Goal: Task Accomplishment & Management: Manage account settings

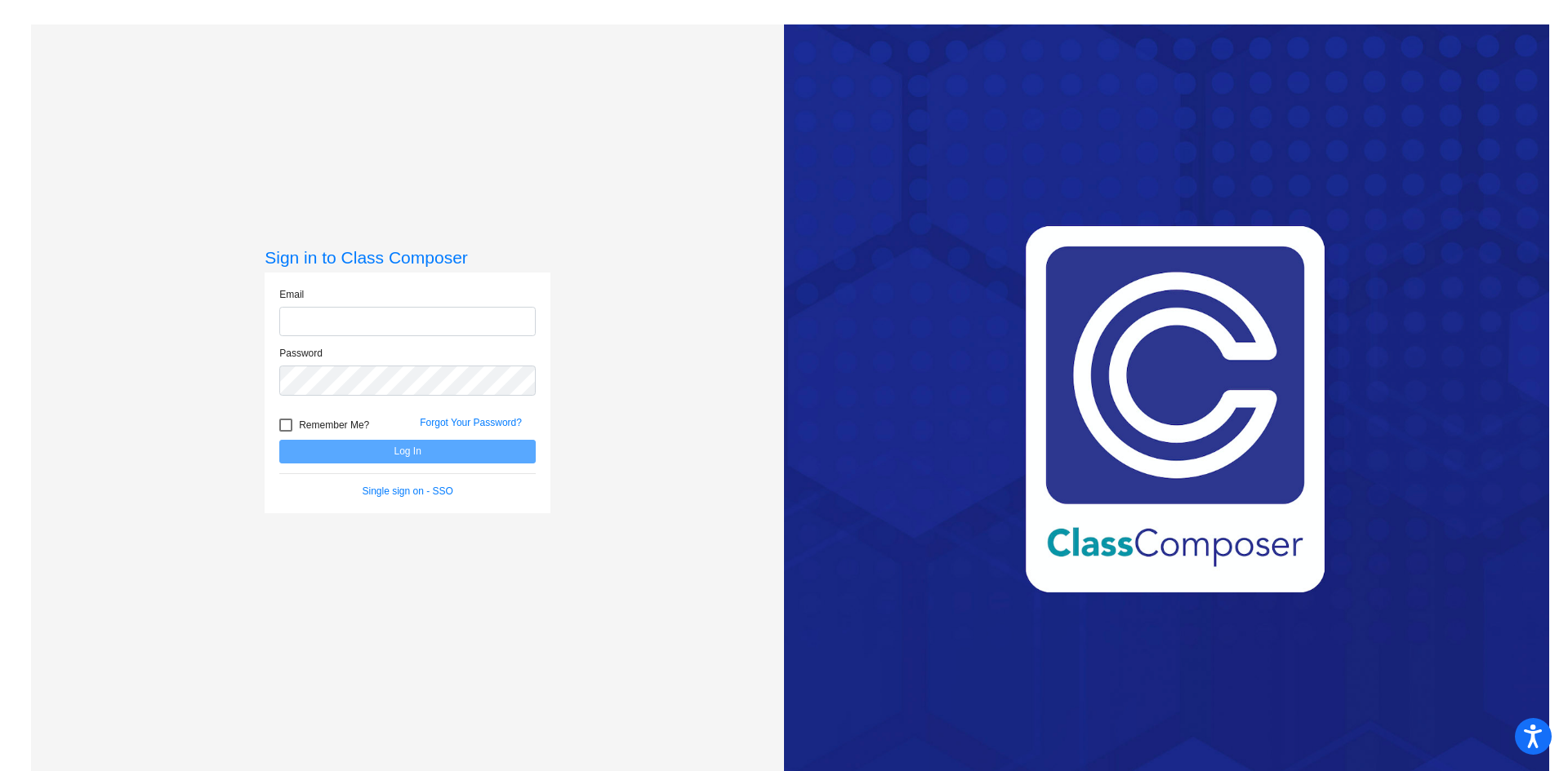
type input "[EMAIL_ADDRESS][PERSON_NAME][DOMAIN_NAME]"
click at [404, 452] on button "Log In" at bounding box center [407, 452] width 257 height 24
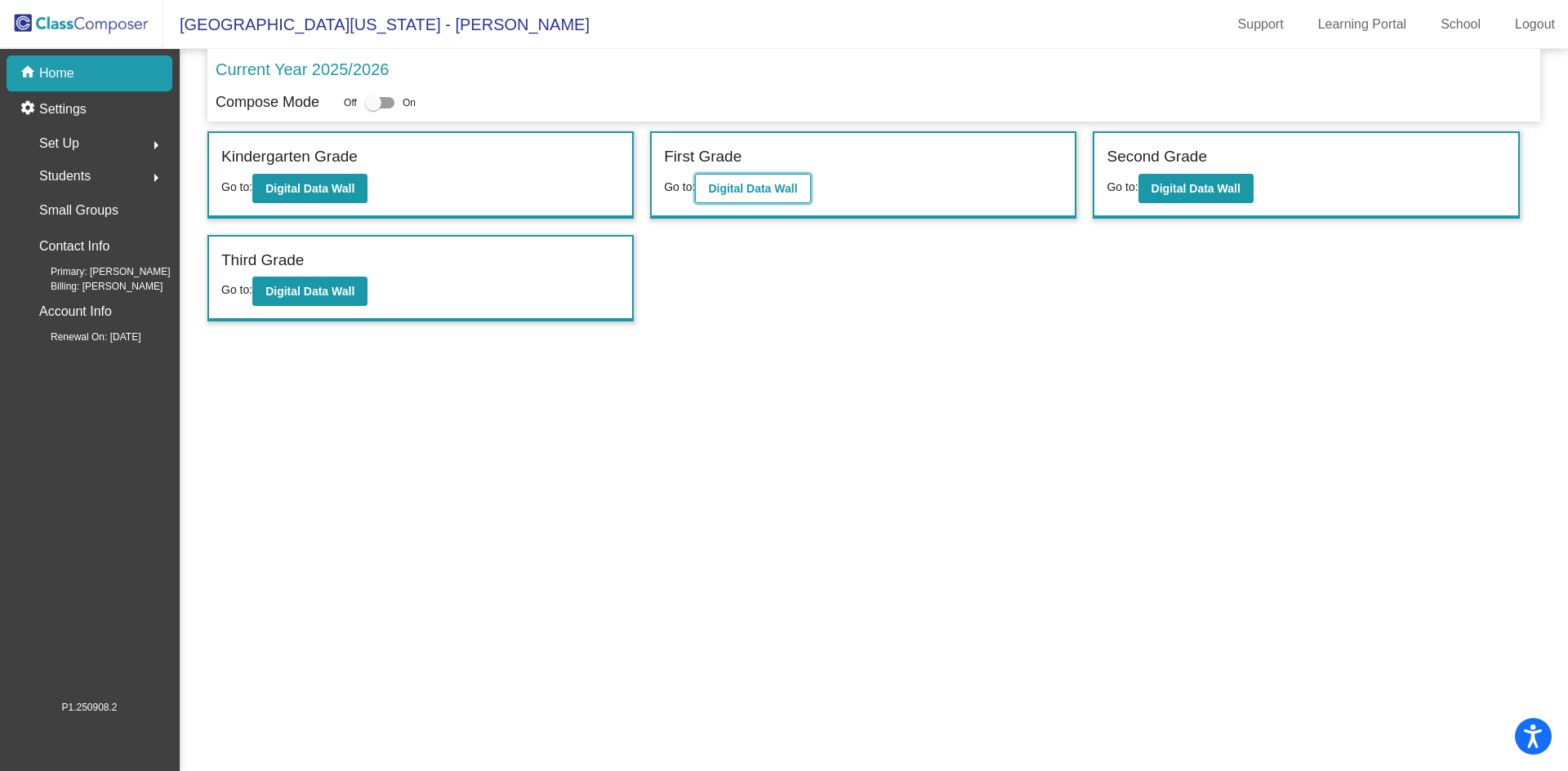
click at [755, 188] on b "Digital Data Wall" at bounding box center [752, 188] width 89 height 13
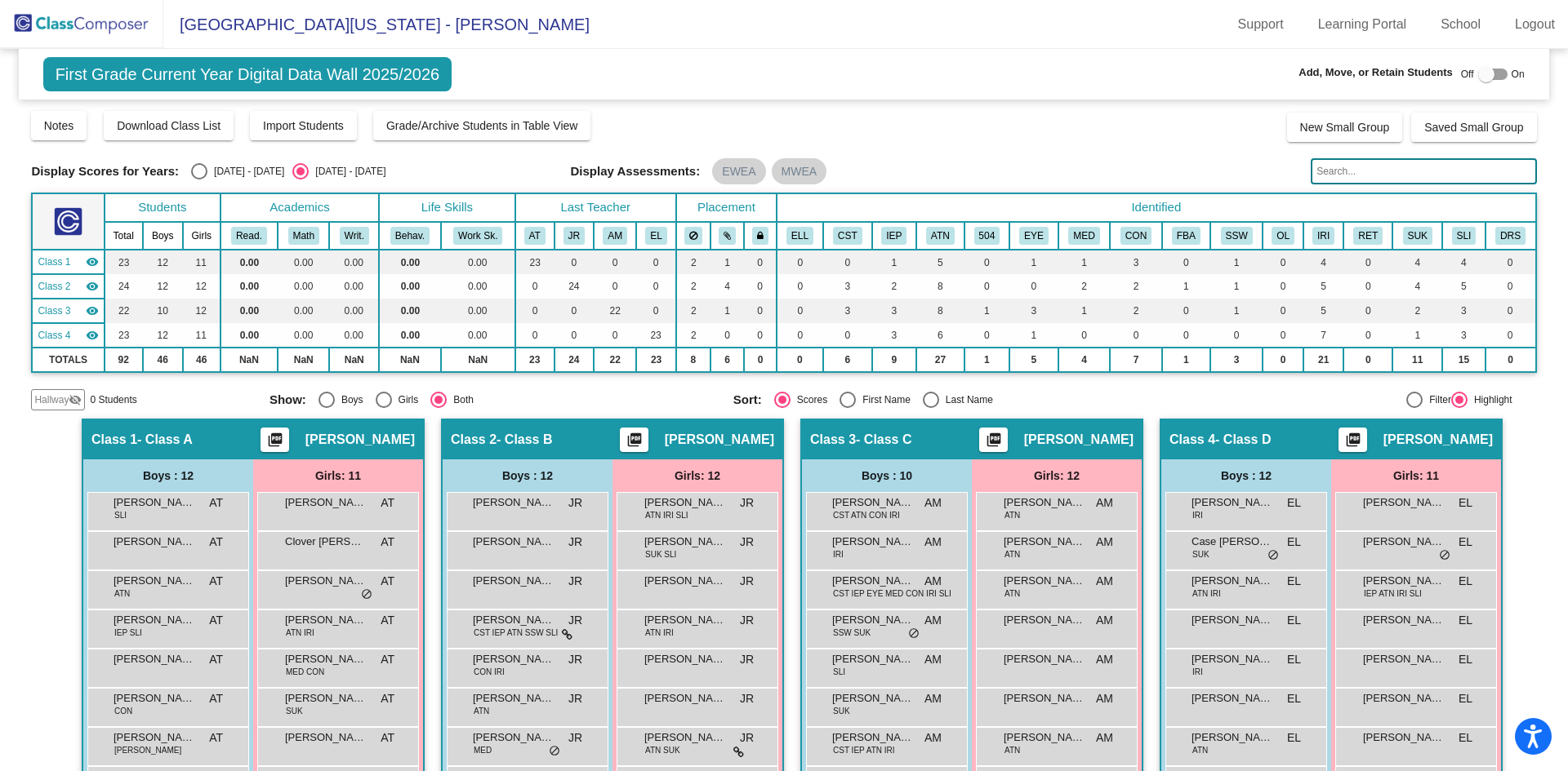
click at [1478, 74] on div at bounding box center [1486, 74] width 16 height 16
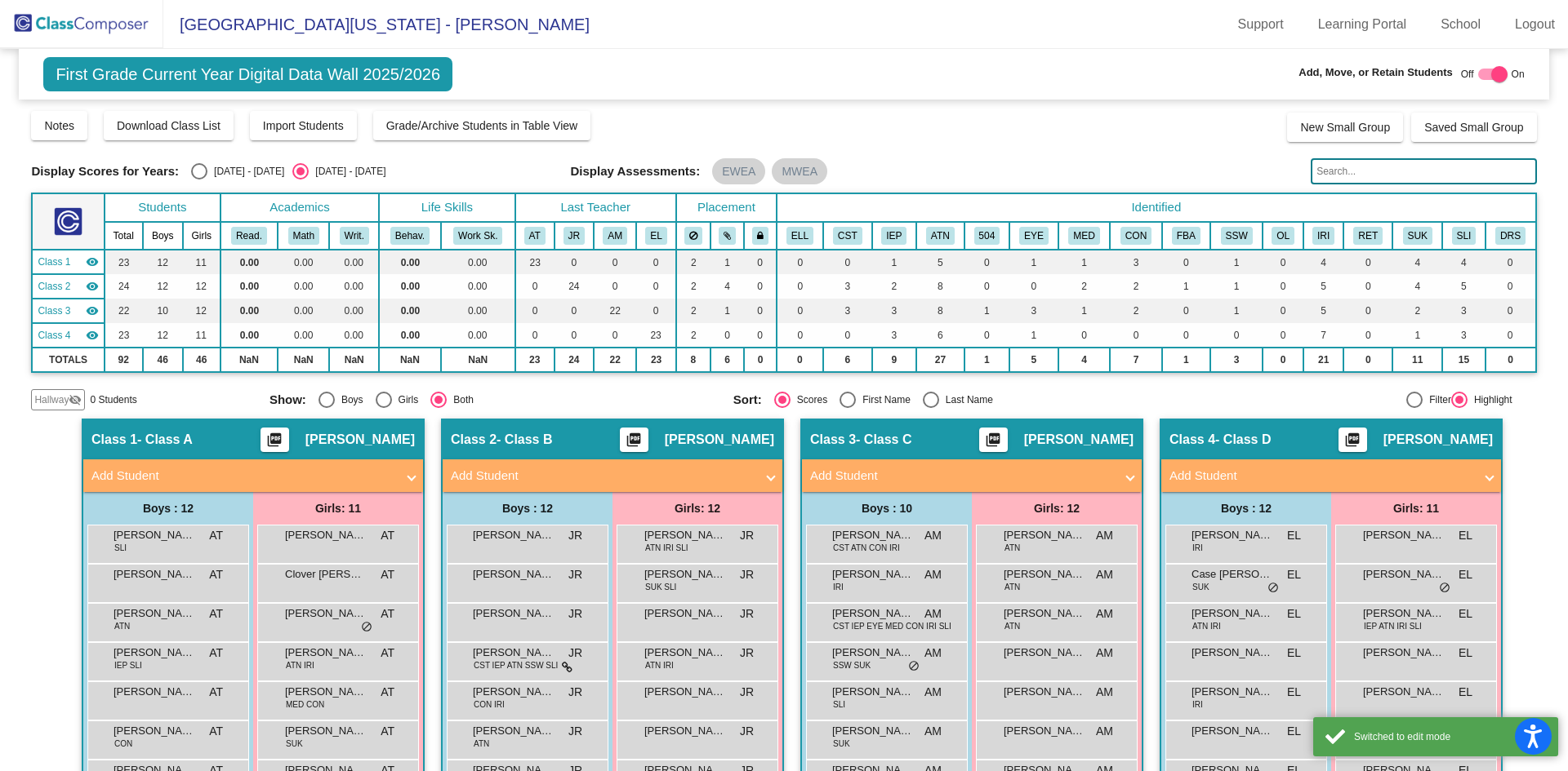
scroll to position [250, 0]
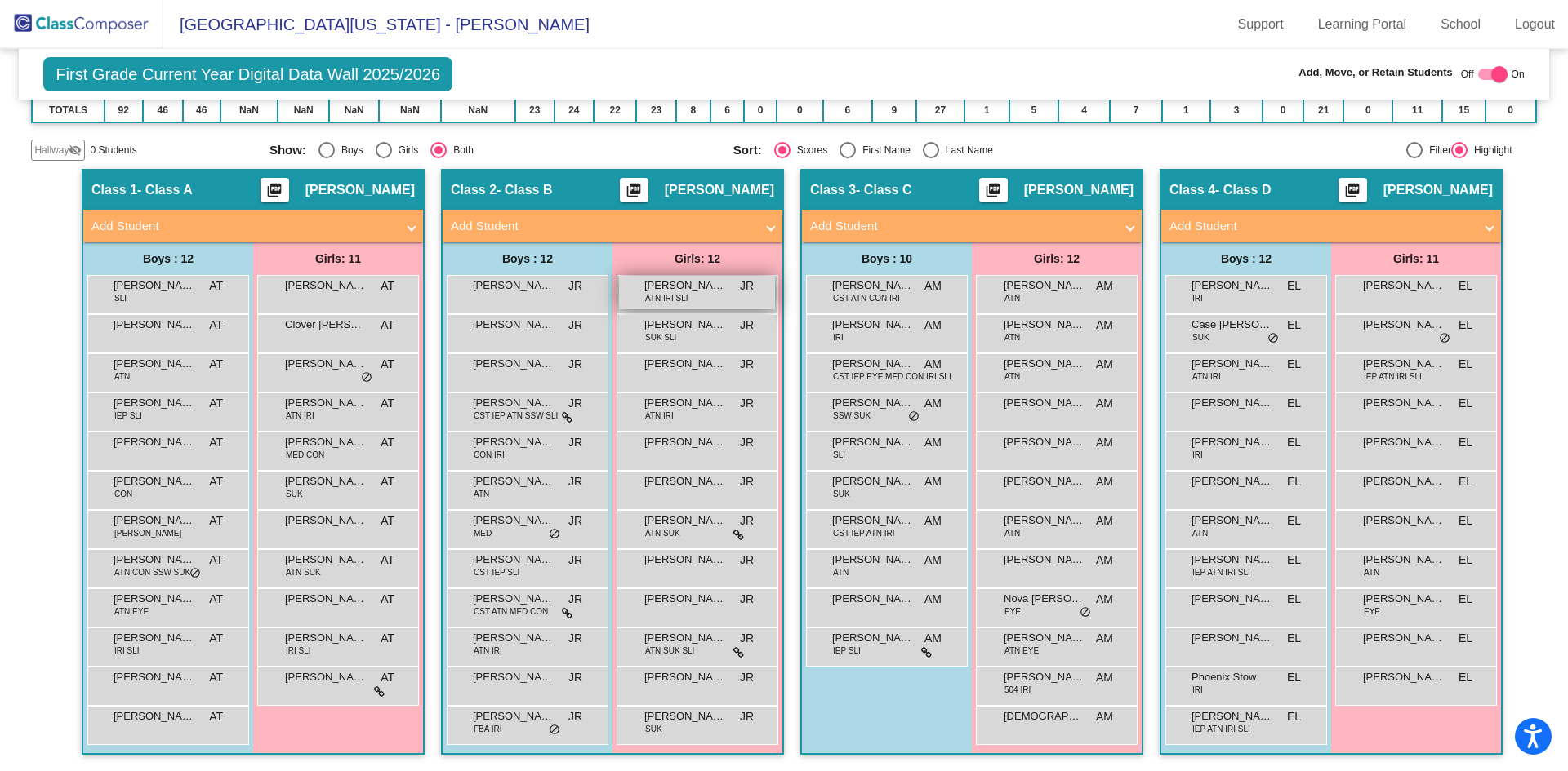
click at [677, 287] on span "[PERSON_NAME]" at bounding box center [685, 286] width 81 height 16
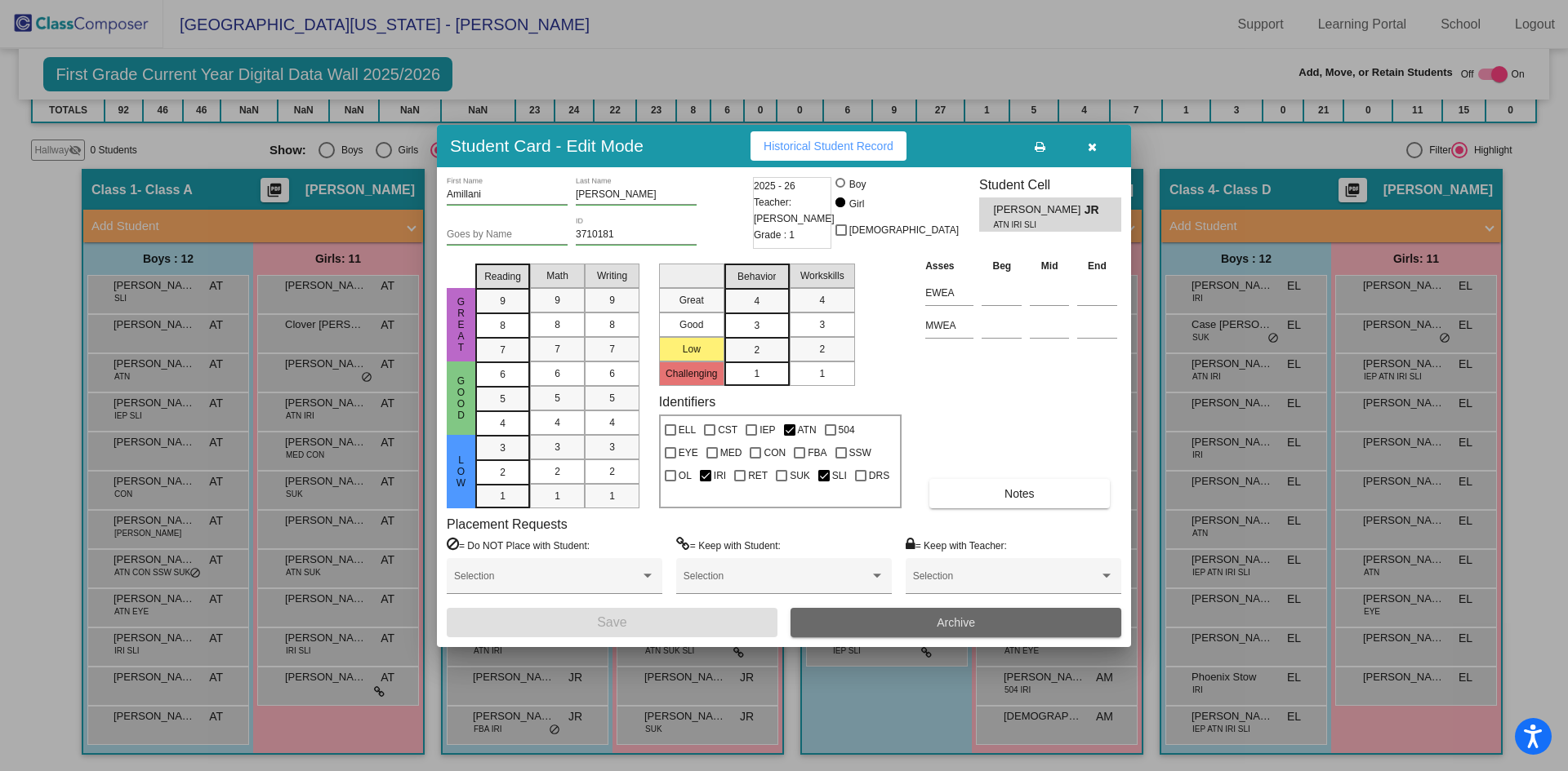
click at [903, 625] on button "Archive" at bounding box center [956, 623] width 331 height 30
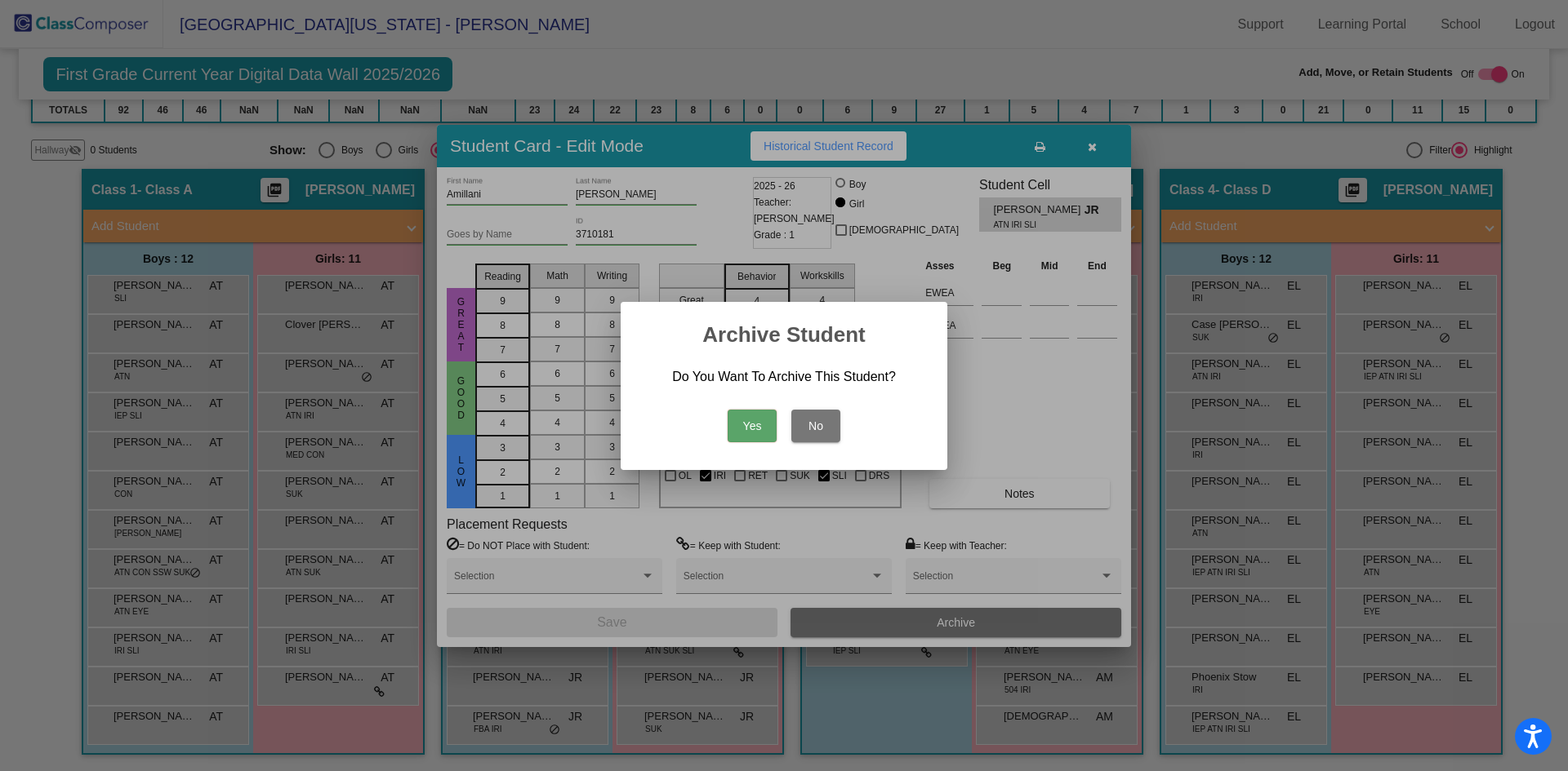
click at [753, 425] on button "Yes" at bounding box center [752, 426] width 49 height 33
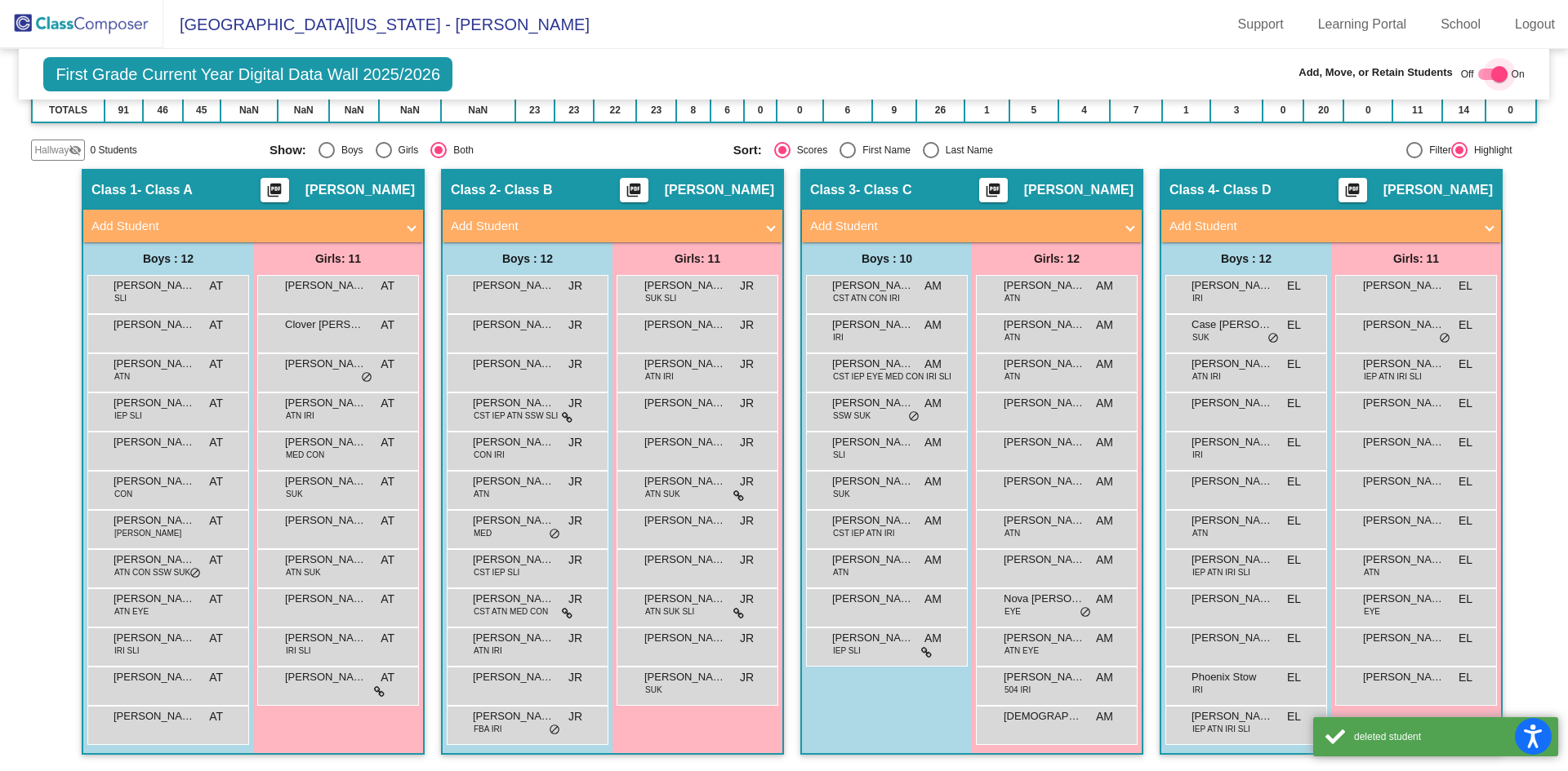
click at [1491, 73] on div at bounding box center [1498, 74] width 16 height 16
checkbox input "false"
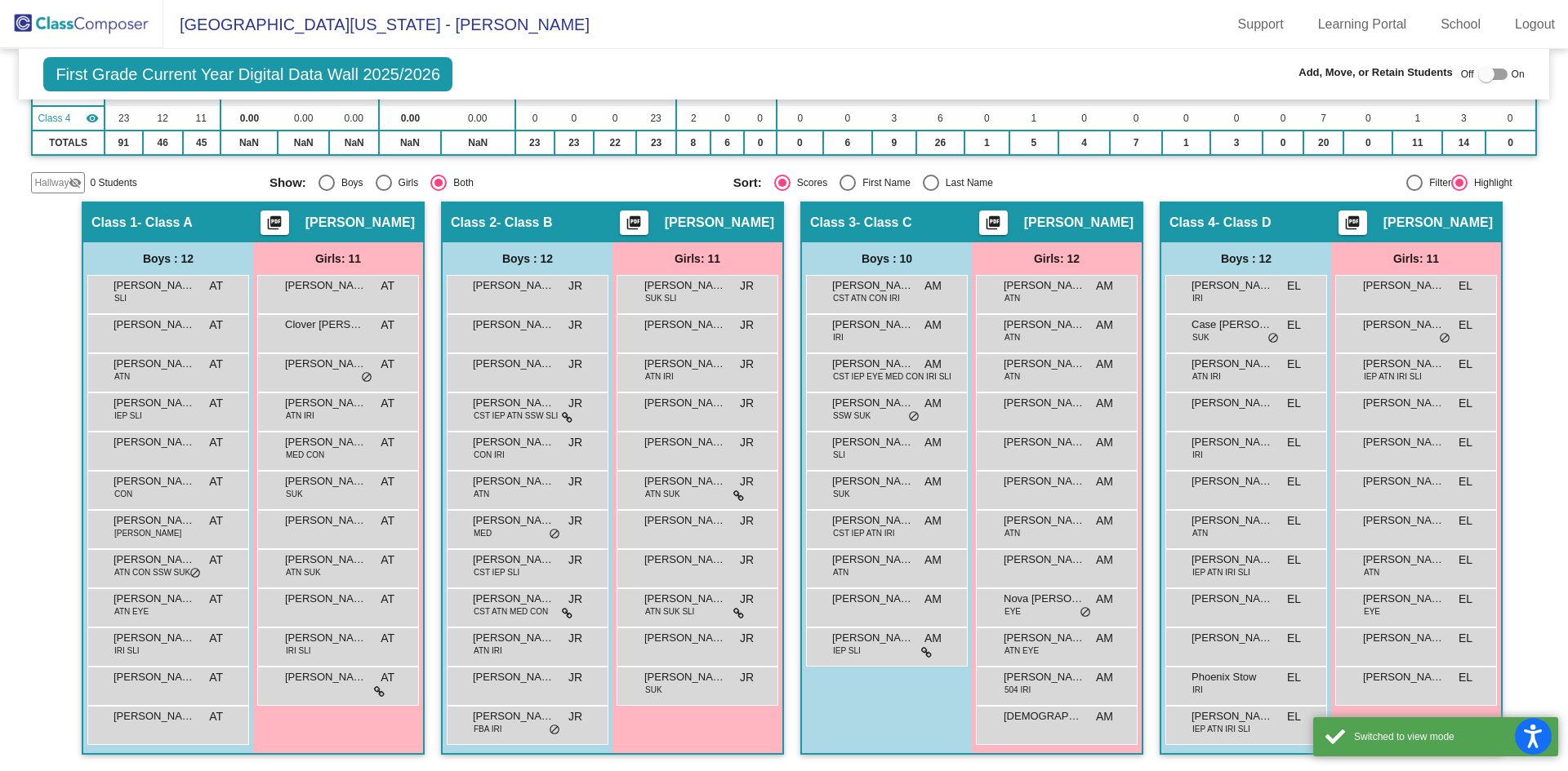
scroll to position [217, 0]
click at [92, 25] on img at bounding box center [81, 24] width 164 height 48
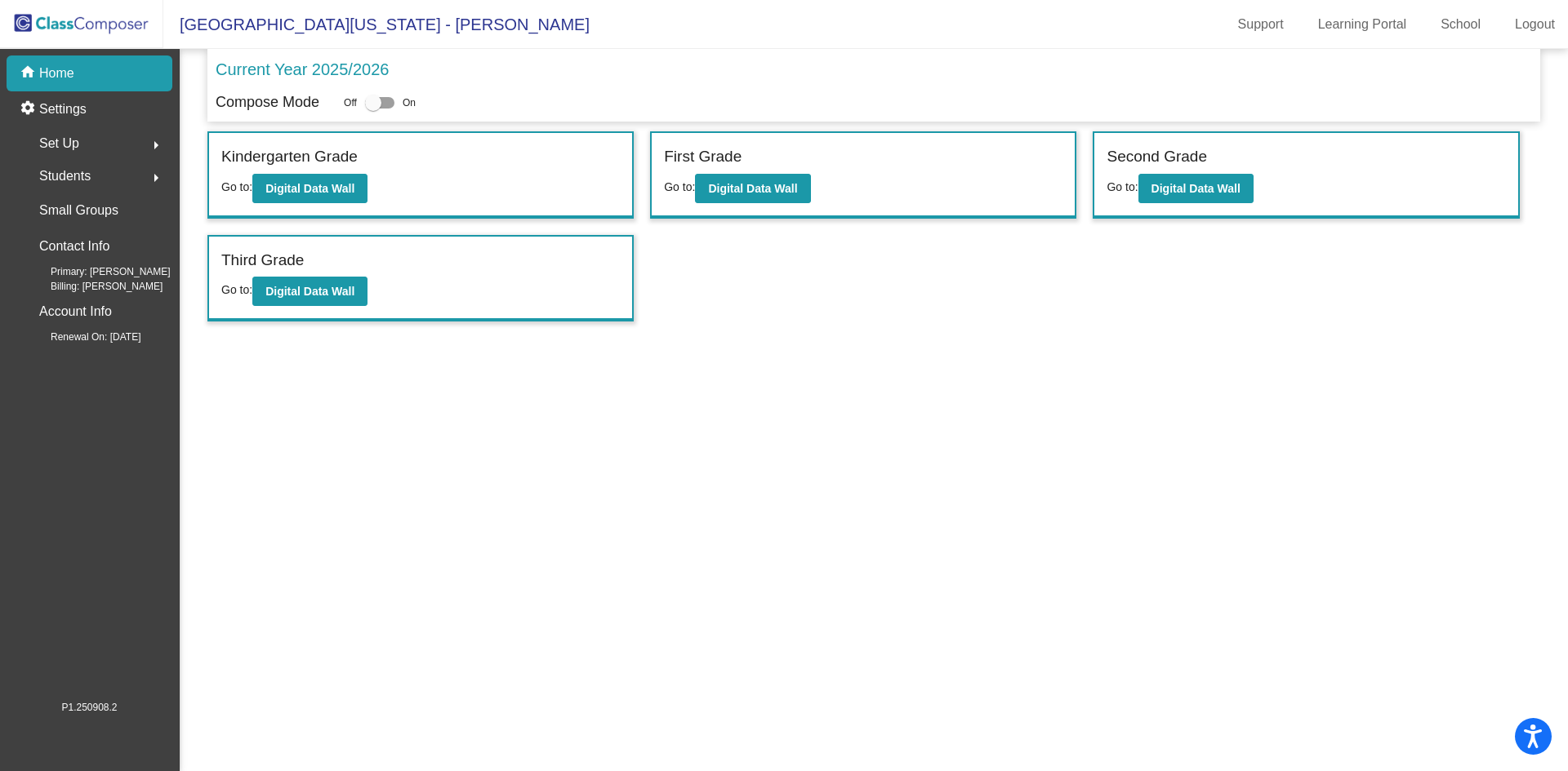
click at [82, 171] on span "Students" at bounding box center [64, 176] width 52 height 23
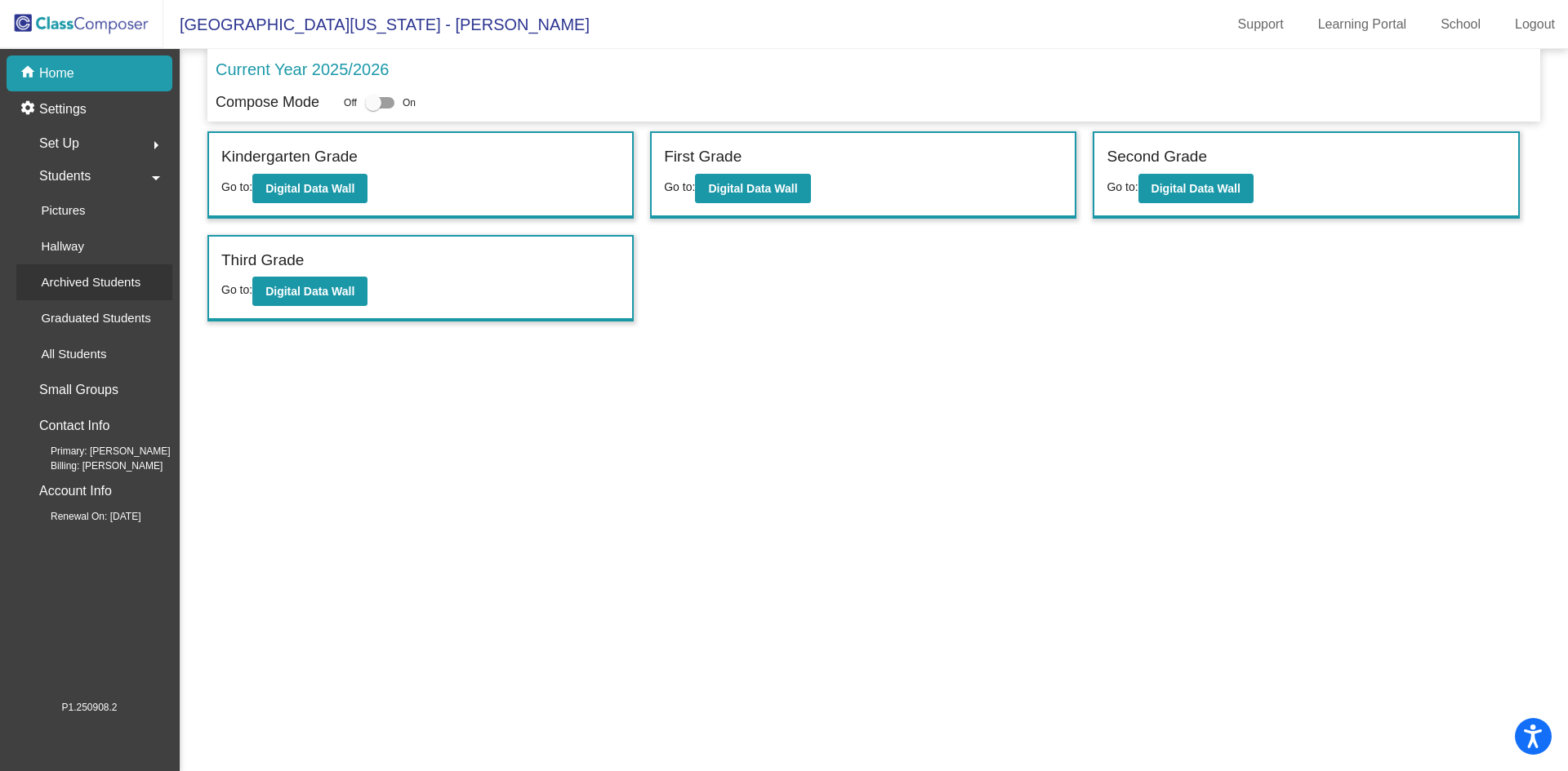
click at [77, 277] on p "Archived Students" at bounding box center [91, 282] width 100 height 19
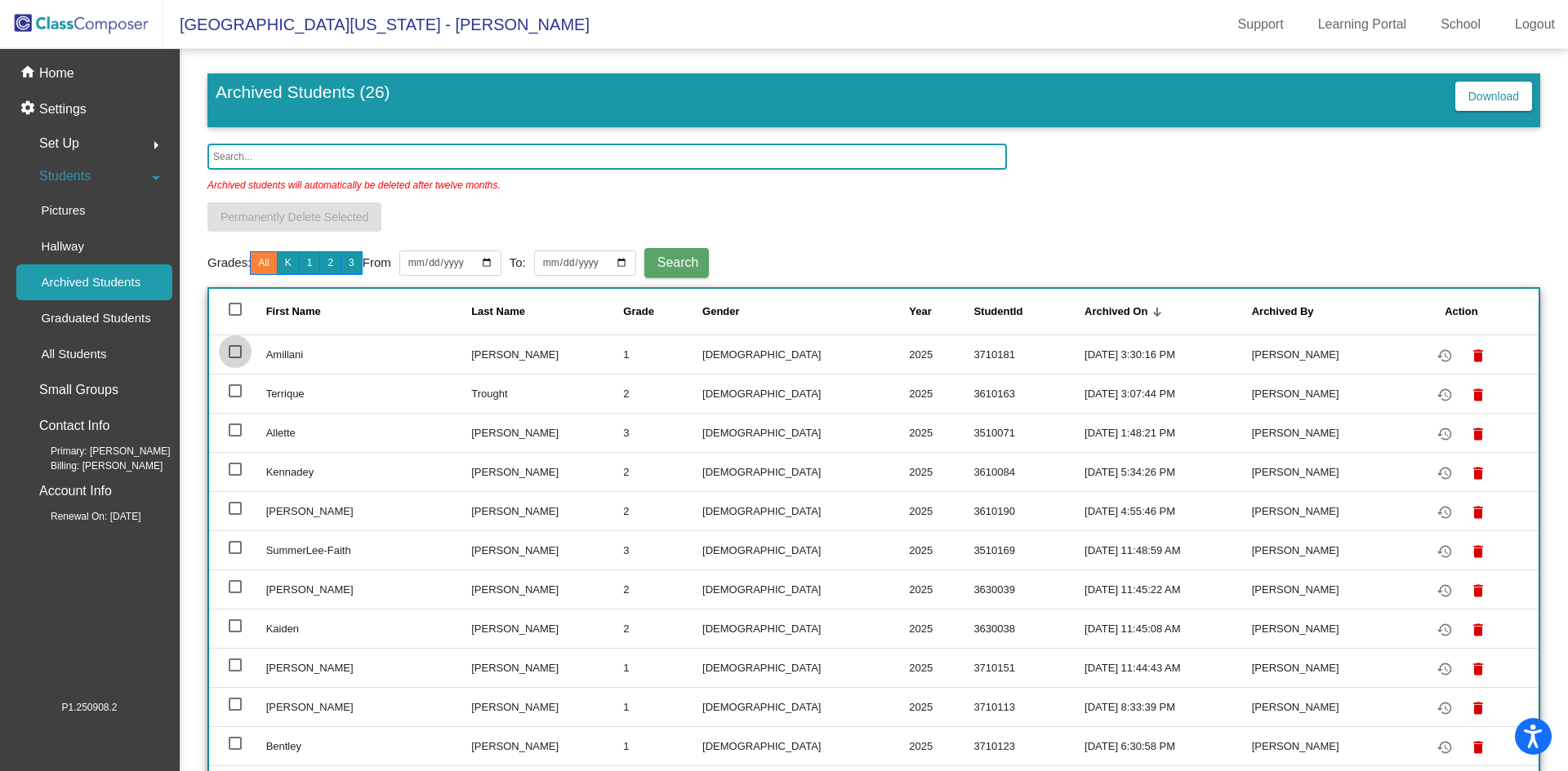
click at [236, 351] on div at bounding box center [235, 352] width 13 height 13
click at [235, 358] on input "select row 2" at bounding box center [235, 358] width 1 height 1
checkbox input "true"
click at [234, 391] on div at bounding box center [235, 391] width 13 height 13
click at [235, 397] on input "select row 3" at bounding box center [235, 397] width 1 height 1
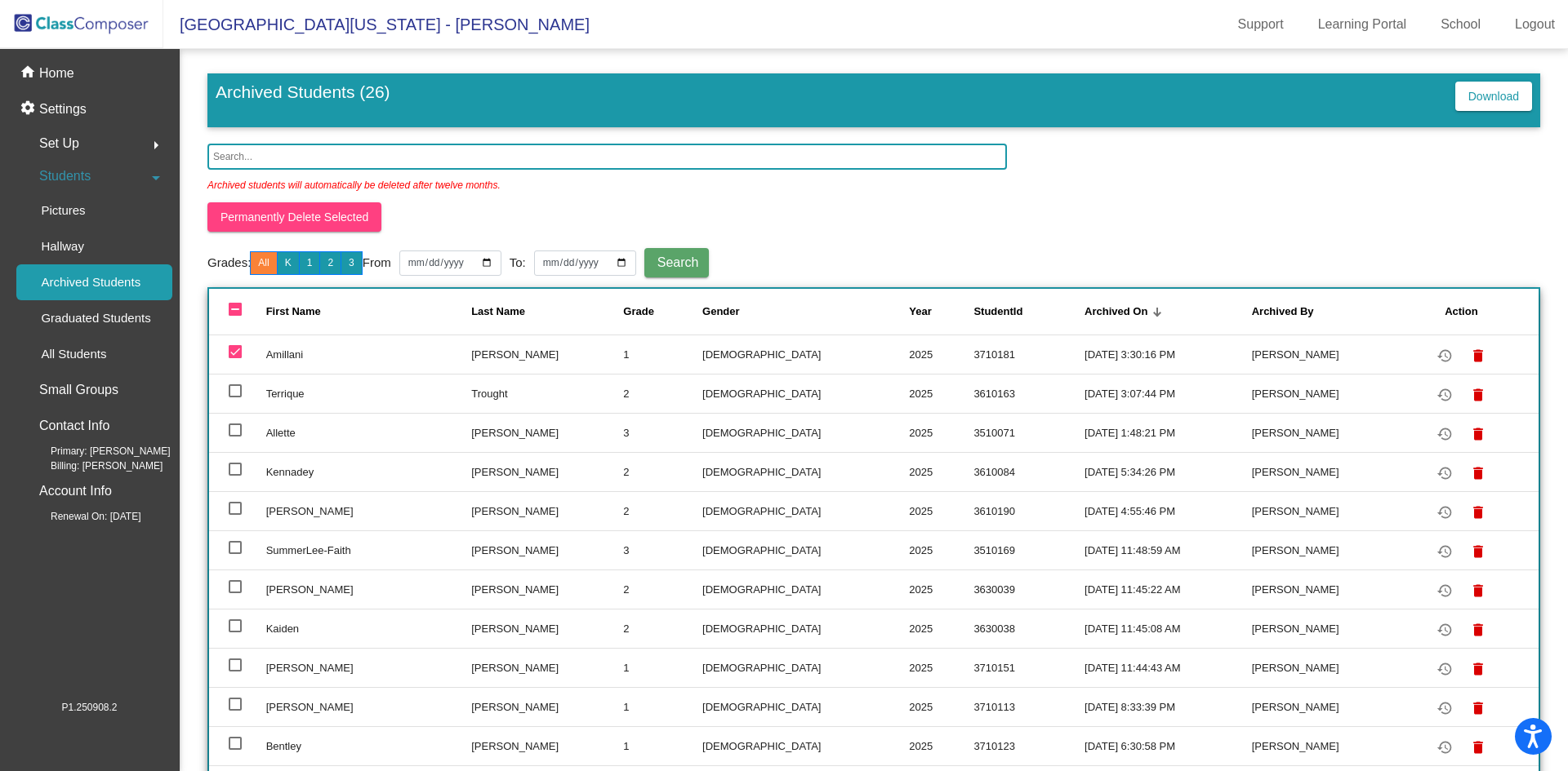
checkbox input "true"
drag, startPoint x: 235, startPoint y: 469, endPoint x: 244, endPoint y: 501, distance: 33.2
click at [236, 469] on div at bounding box center [235, 469] width 13 height 13
click at [235, 476] on input "select row 5" at bounding box center [235, 476] width 1 height 1
checkbox input "true"
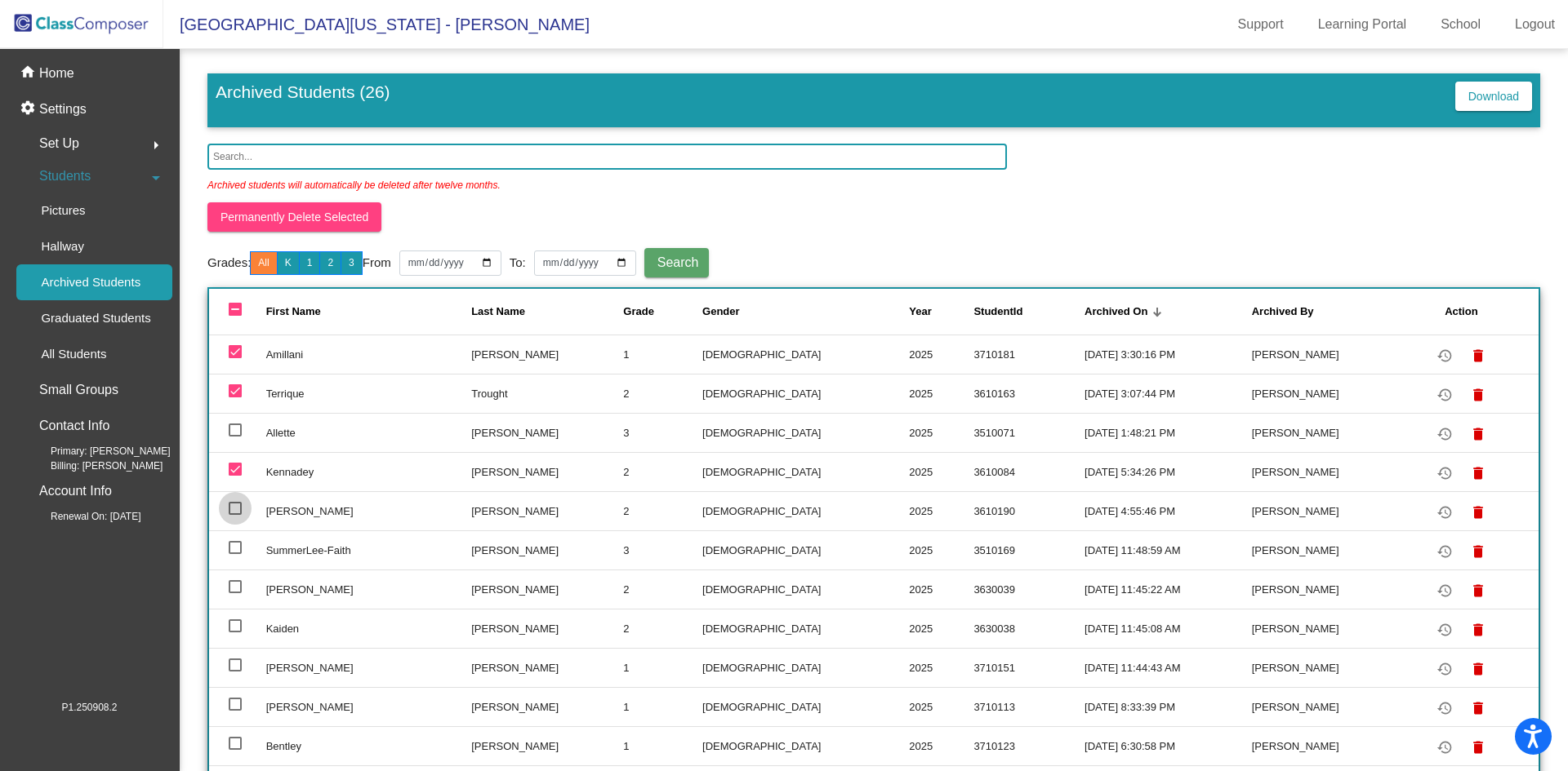
click at [229, 508] on div at bounding box center [235, 508] width 13 height 13
click at [235, 515] on input "select row 6" at bounding box center [235, 515] width 1 height 1
checkbox input "true"
click at [230, 551] on div at bounding box center [235, 547] width 13 height 13
click at [235, 554] on input "select row 7" at bounding box center [235, 554] width 1 height 1
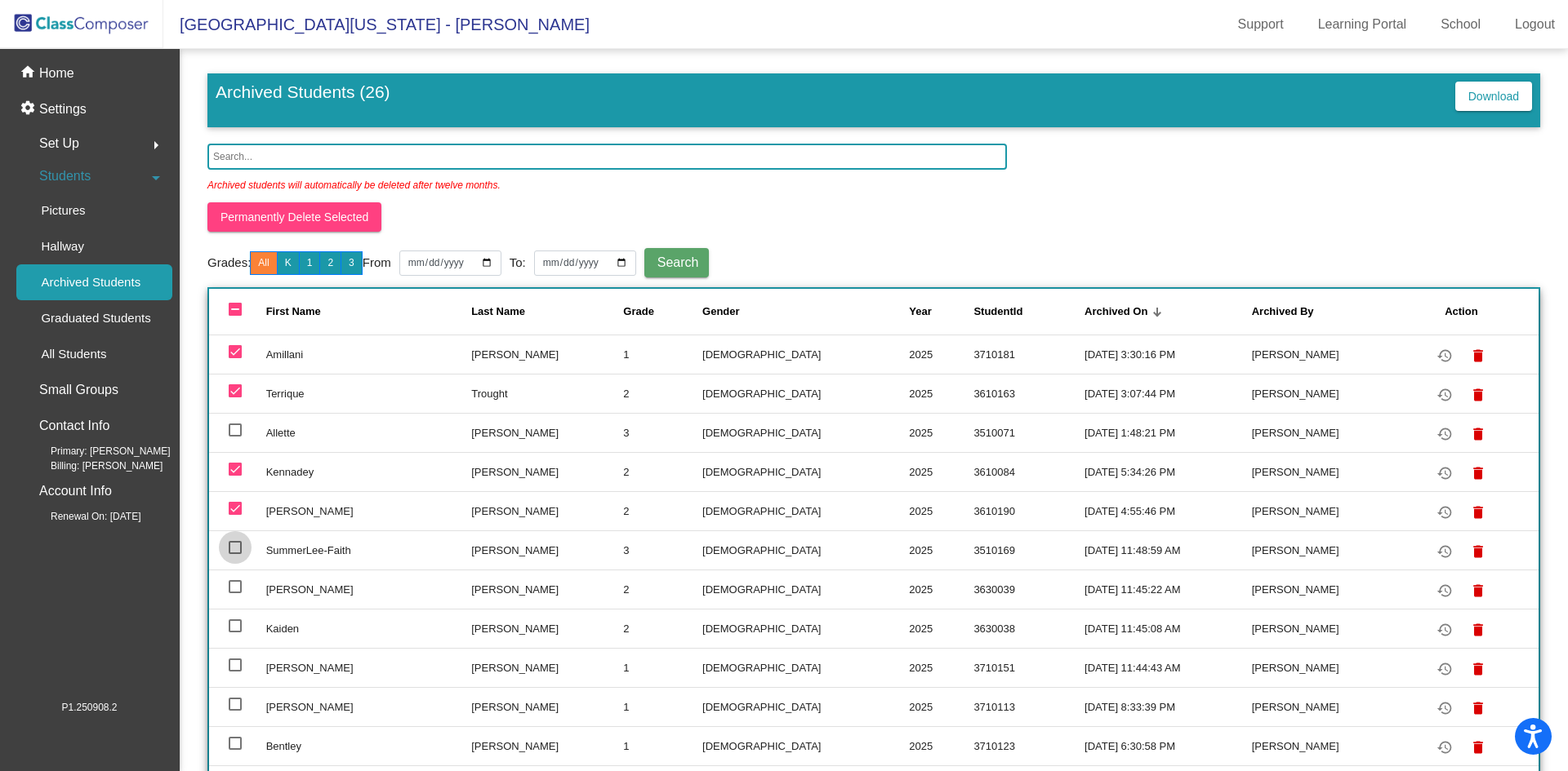
checkbox input "true"
click at [231, 591] on div at bounding box center [235, 586] width 13 height 13
click at [235, 593] on input "select row 8" at bounding box center [235, 593] width 1 height 1
checkbox input "true"
click at [234, 629] on div at bounding box center [235, 625] width 13 height 13
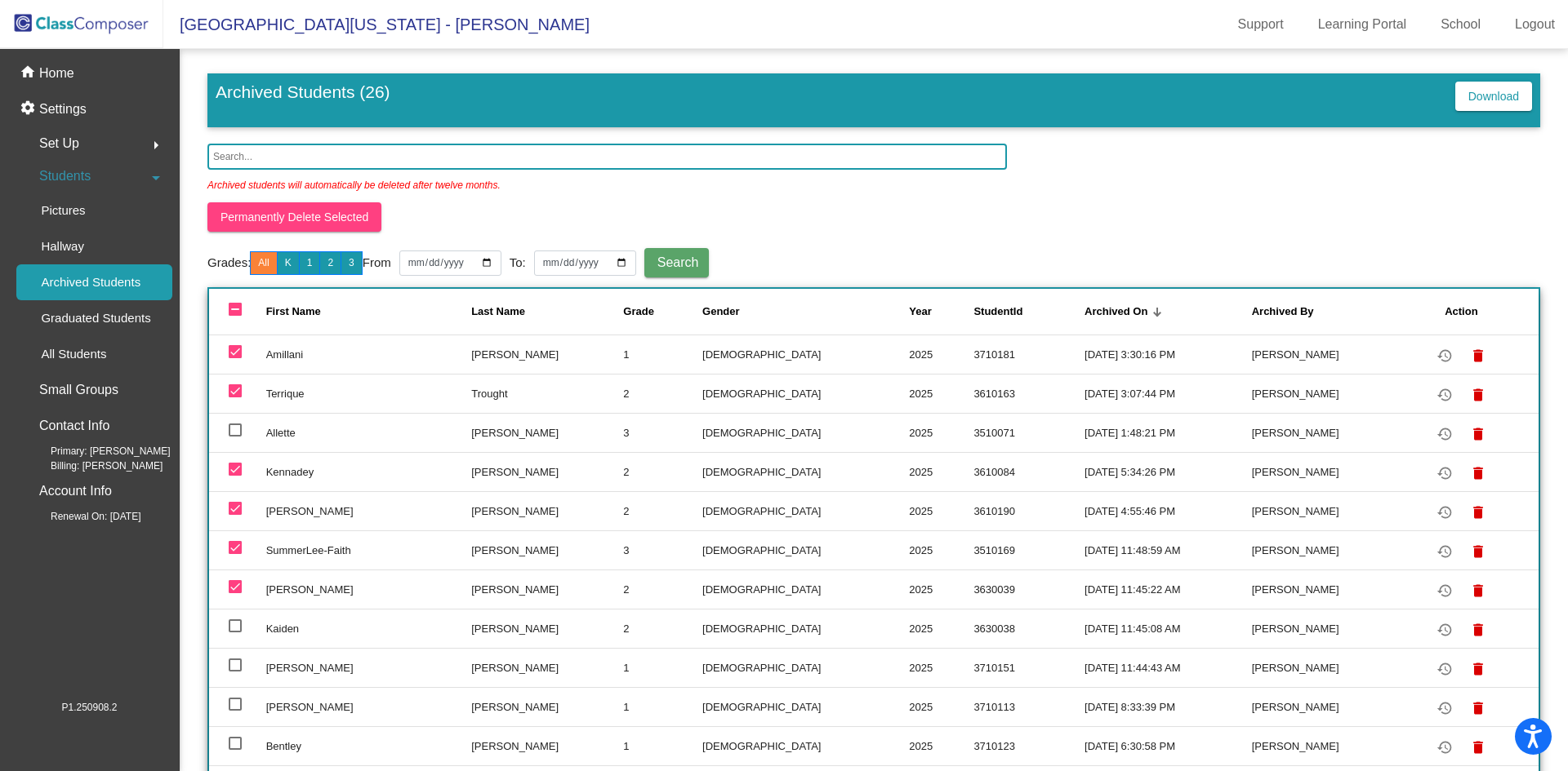
click at [235, 633] on input "select row 9" at bounding box center [235, 633] width 1 height 1
checkbox input "true"
click at [236, 667] on div at bounding box center [235, 664] width 13 height 13
click at [235, 672] on input "select row 10" at bounding box center [235, 672] width 1 height 1
checkbox input "true"
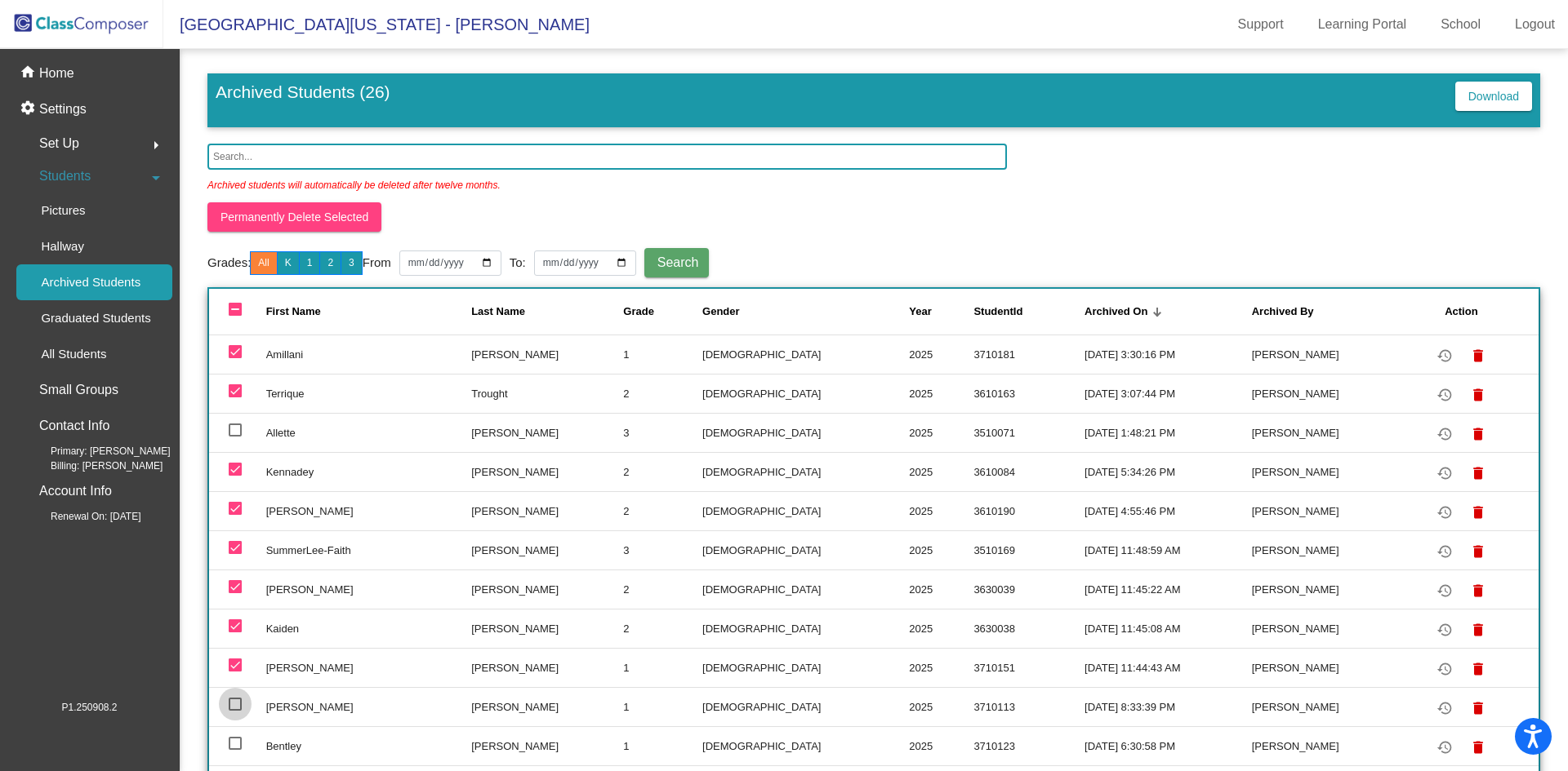
click at [235, 705] on div at bounding box center [235, 704] width 13 height 13
click at [235, 711] on input "select row 11" at bounding box center [235, 711] width 1 height 1
checkbox input "true"
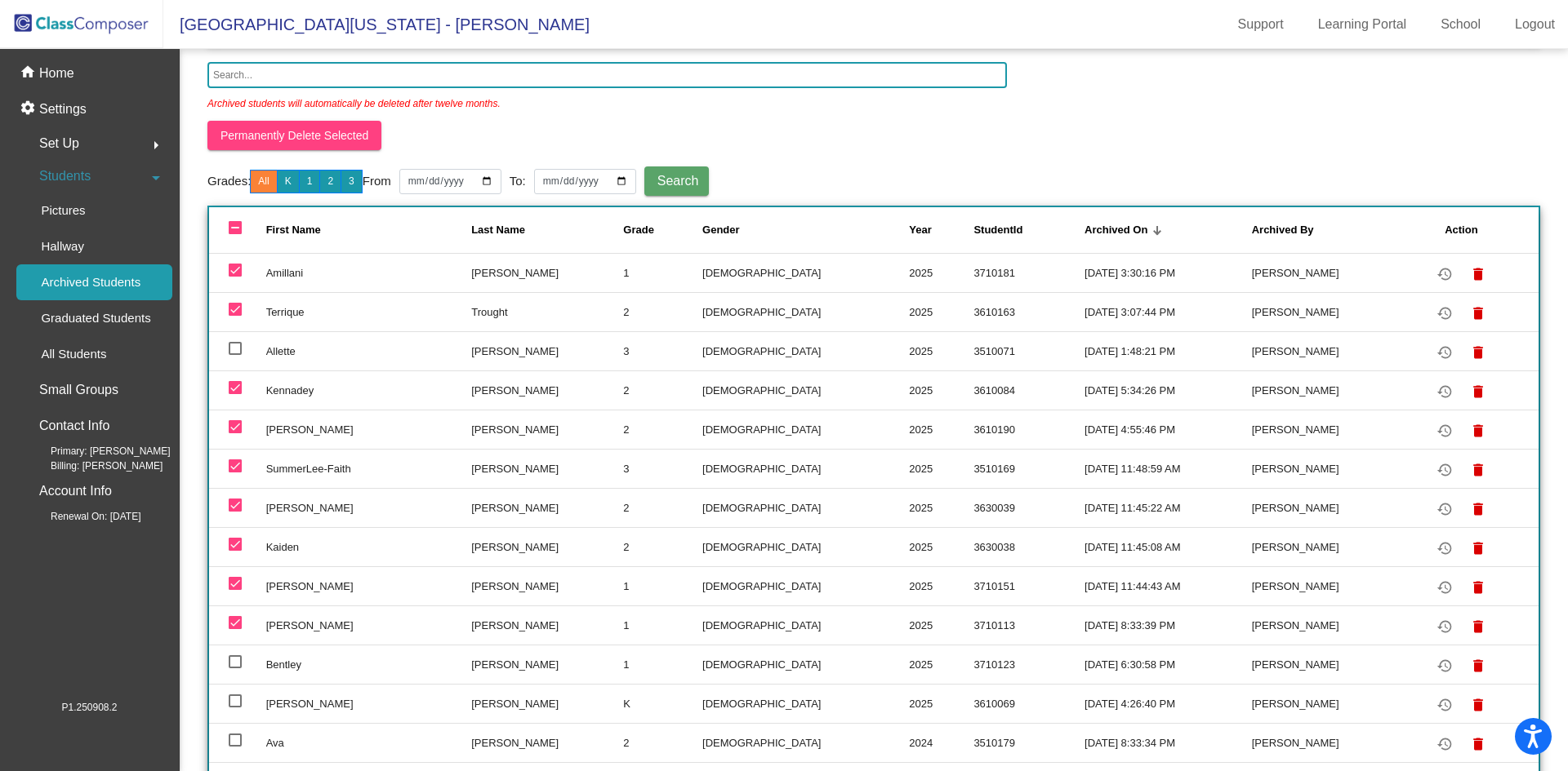
scroll to position [245, 0]
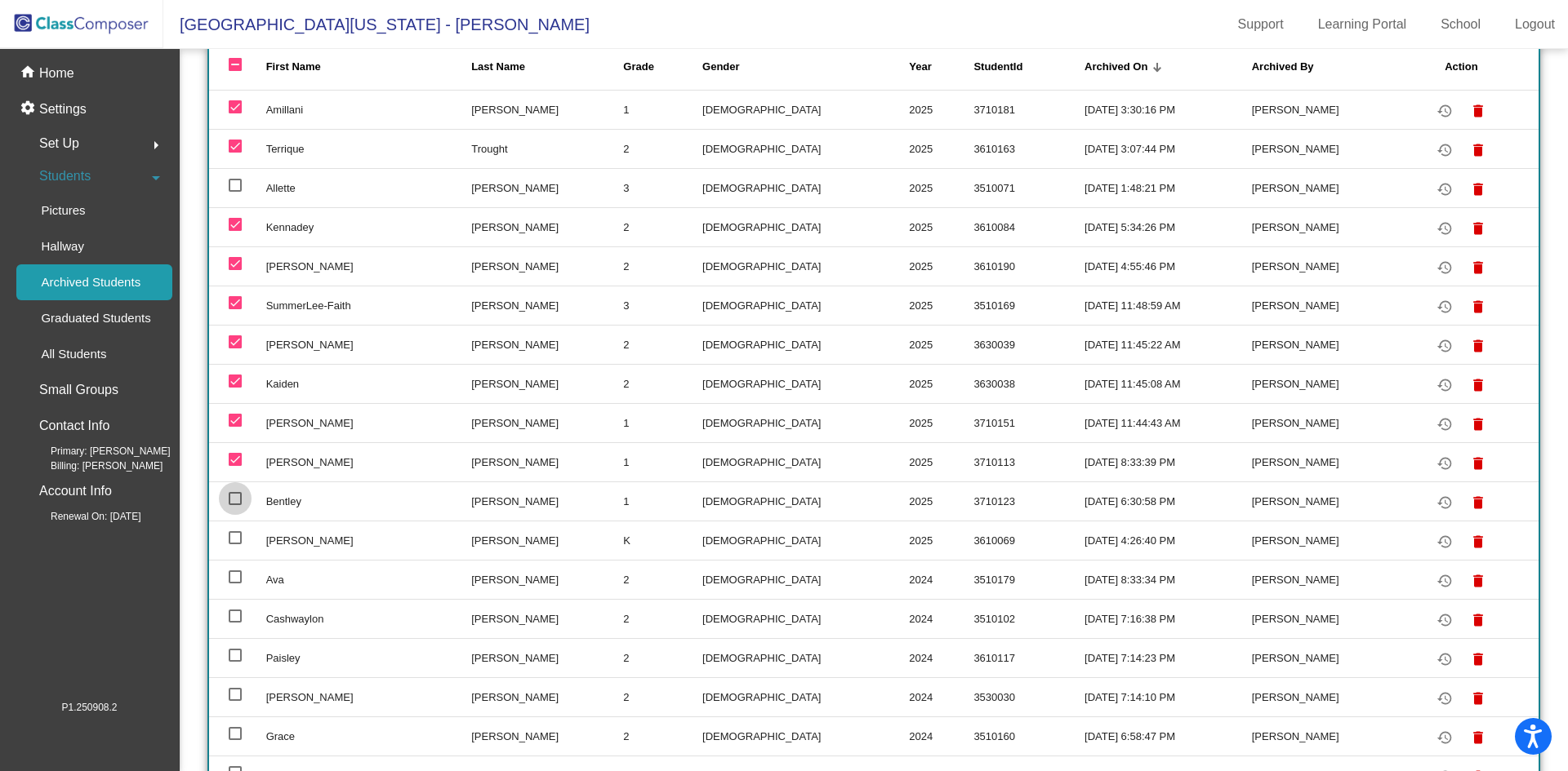
drag, startPoint x: 236, startPoint y: 498, endPoint x: 238, endPoint y: 523, distance: 25.1
click at [237, 499] on div at bounding box center [235, 498] width 13 height 13
click at [235, 505] on input "select row 12" at bounding box center [235, 505] width 1 height 1
checkbox input "true"
click at [236, 538] on div at bounding box center [235, 537] width 13 height 13
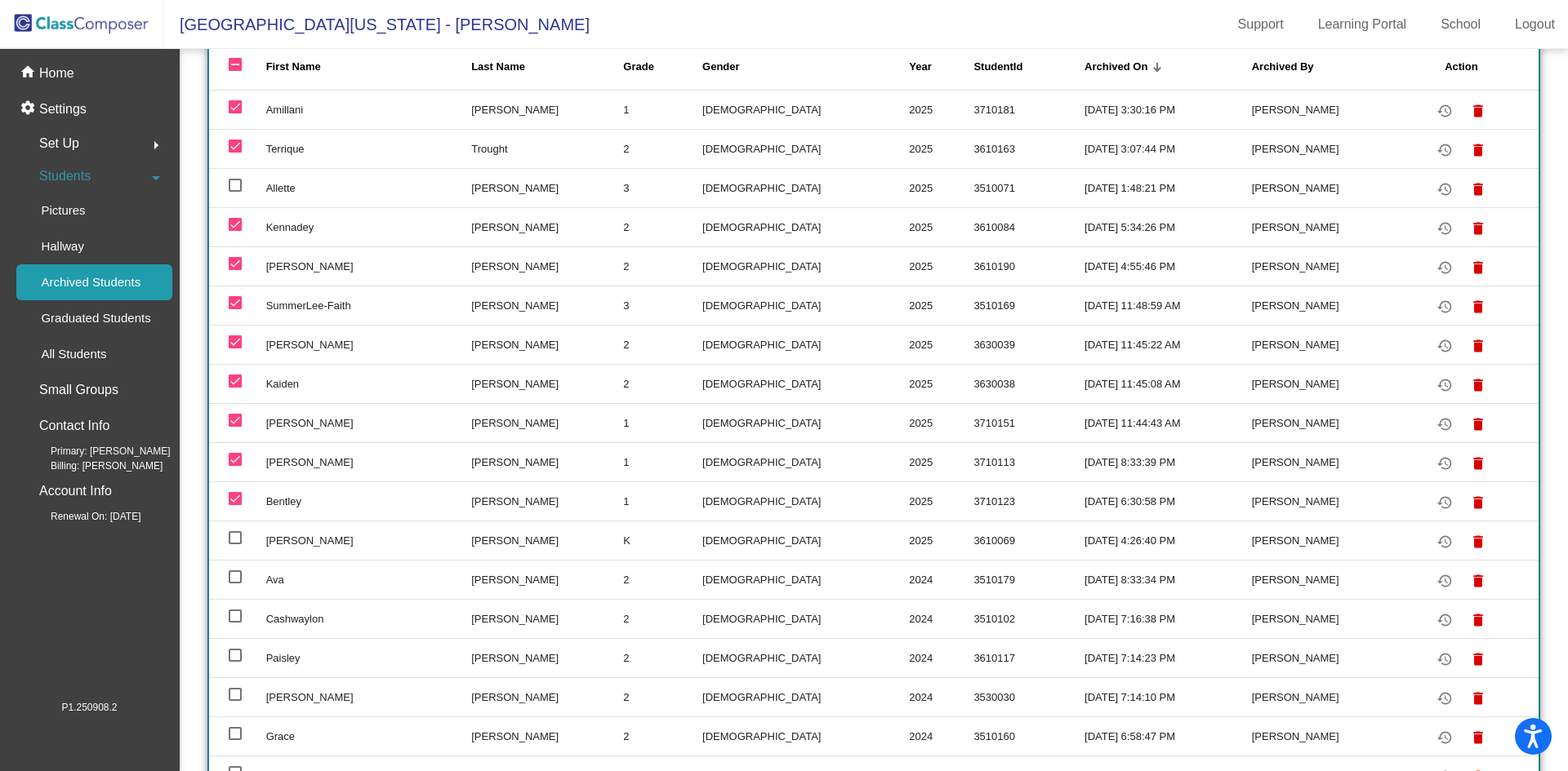
click at [235, 545] on input "select row 13" at bounding box center [235, 545] width 1 height 1
checkbox input "true"
click at [235, 579] on div at bounding box center [235, 576] width 13 height 13
click at [235, 584] on input "select row 14" at bounding box center [235, 584] width 1 height 1
checkbox input "true"
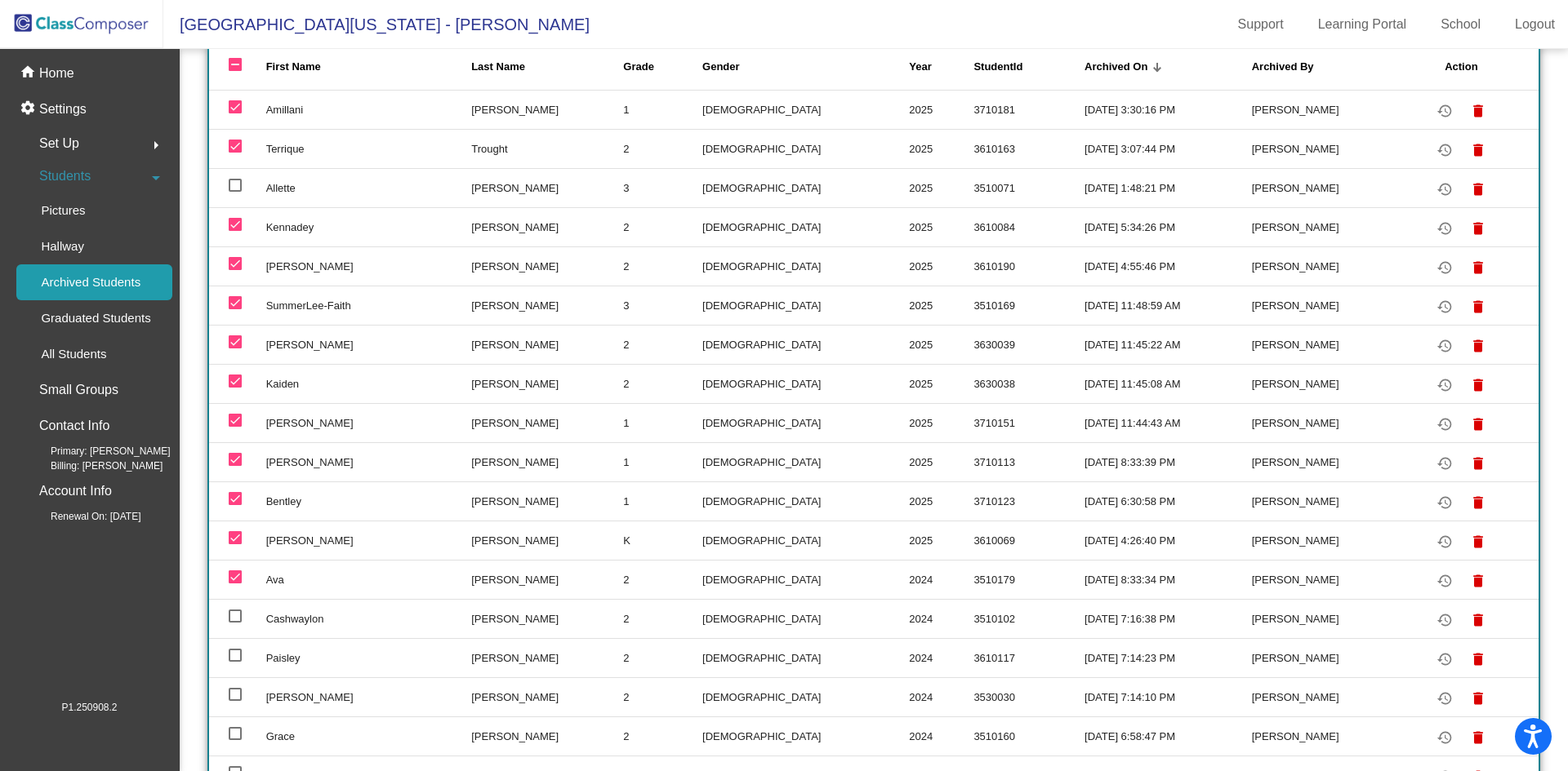
click at [227, 614] on td at bounding box center [237, 618] width 57 height 39
click at [237, 620] on div at bounding box center [235, 616] width 13 height 13
click at [235, 623] on input "select row 15" at bounding box center [235, 623] width 1 height 1
checkbox input "true"
click at [233, 652] on div at bounding box center [235, 655] width 13 height 13
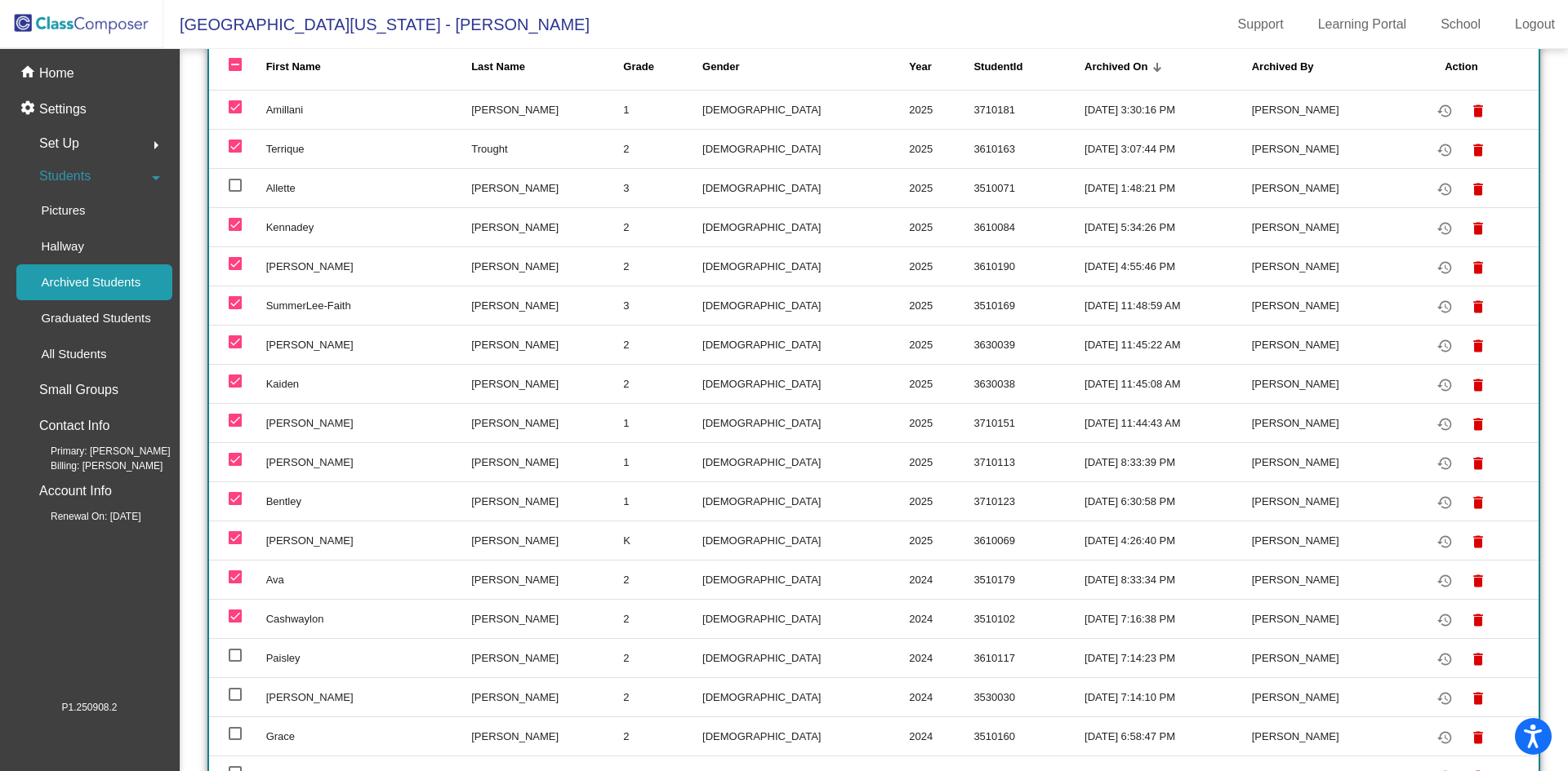
click at [235, 662] on input "select row 16" at bounding box center [235, 662] width 1 height 1
checkbox input "true"
click at [231, 693] on div at bounding box center [235, 694] width 13 height 13
click at [235, 702] on input "select row 17" at bounding box center [235, 702] width 1 height 1
checkbox input "true"
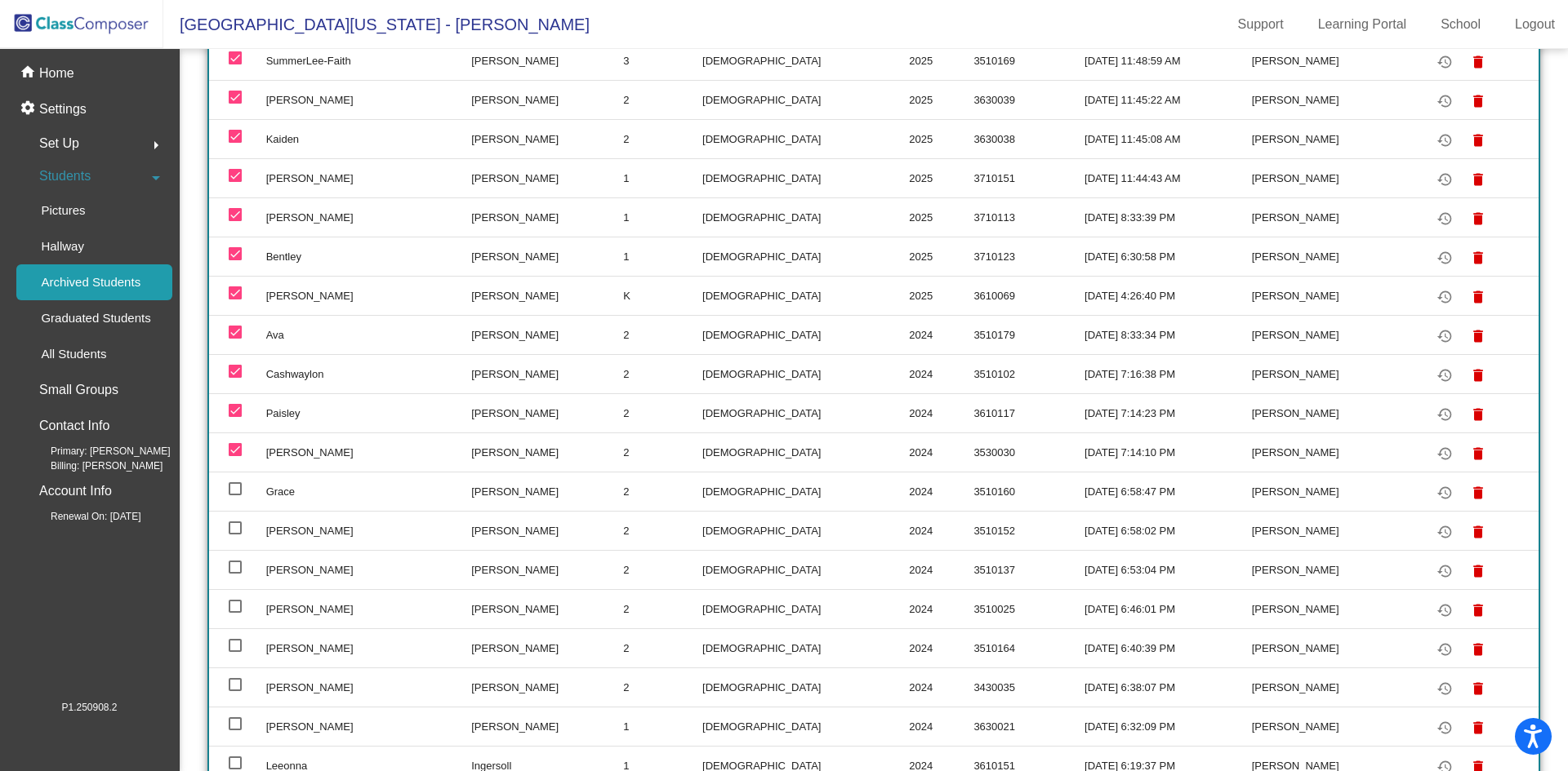
scroll to position [594, 0]
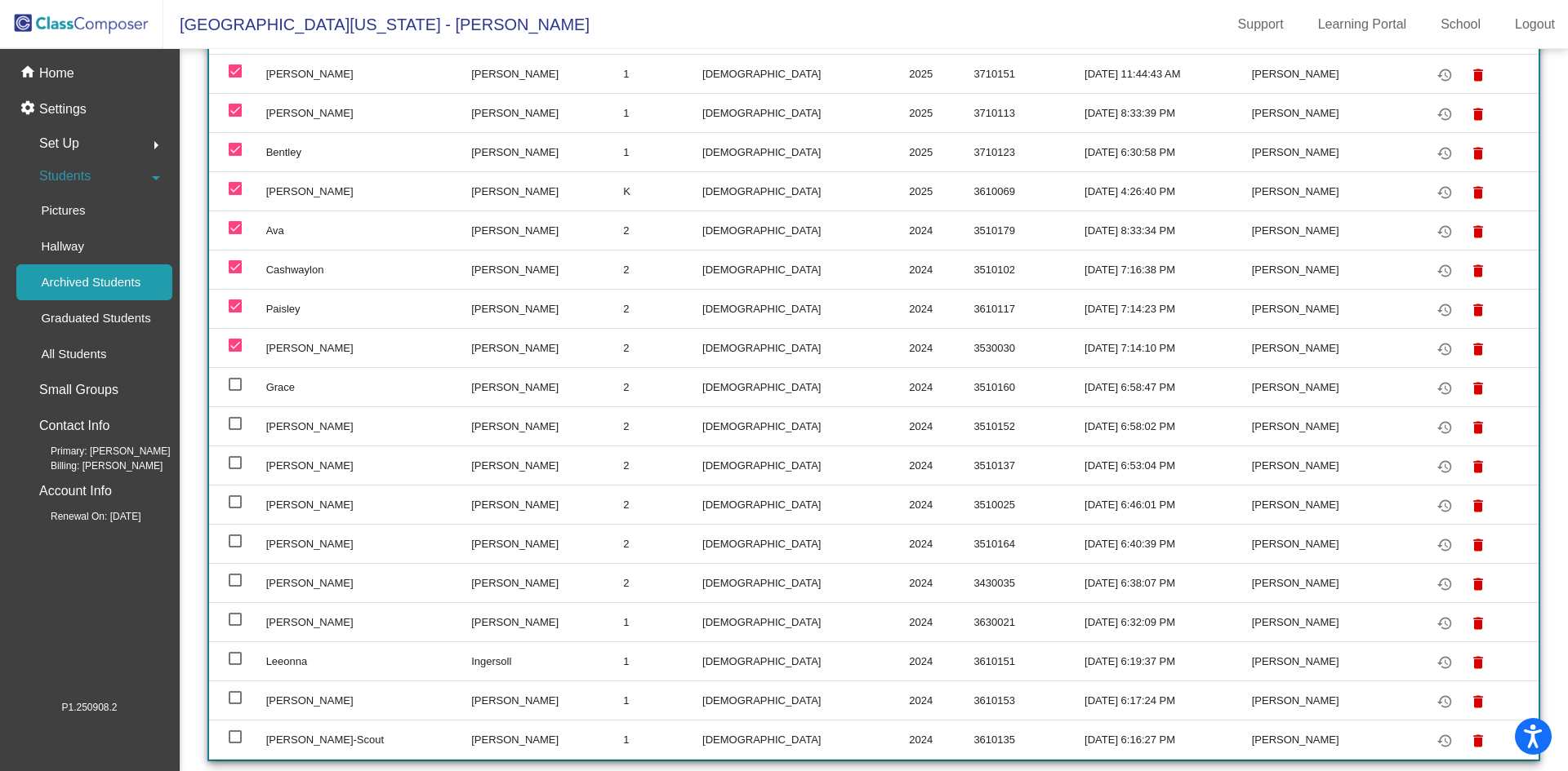
click at [231, 382] on div at bounding box center [235, 384] width 13 height 13
click at [235, 391] on input "select row 18" at bounding box center [235, 391] width 1 height 1
checkbox input "true"
click at [233, 427] on div at bounding box center [235, 423] width 13 height 13
click at [235, 430] on input "select row 19" at bounding box center [235, 430] width 1 height 1
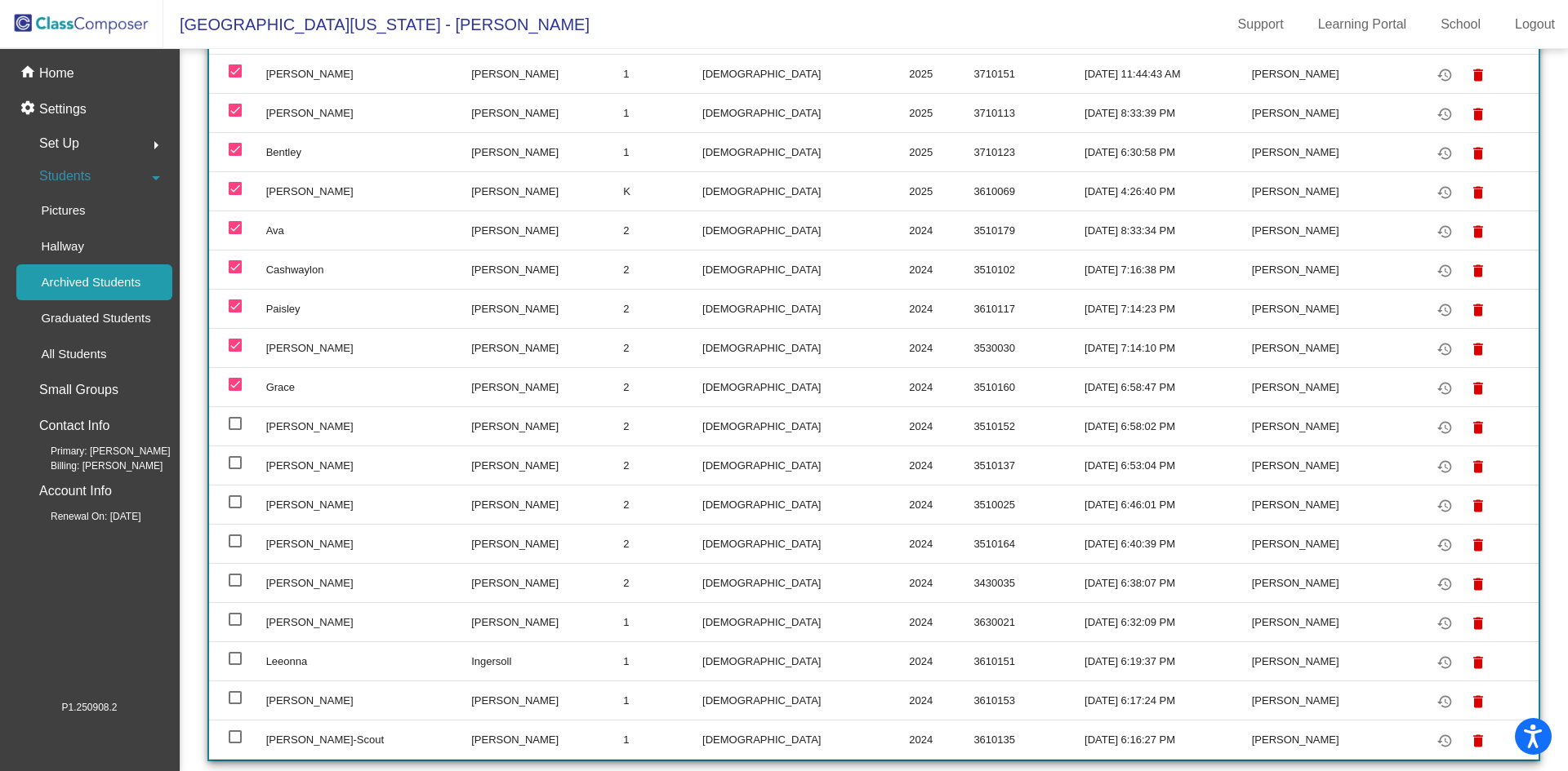
checkbox input "true"
click at [233, 469] on div at bounding box center [235, 463] width 13 height 13
click at [235, 469] on input "select row 20" at bounding box center [235, 469] width 1 height 1
checkbox input "true"
click at [231, 504] on div at bounding box center [235, 502] width 13 height 13
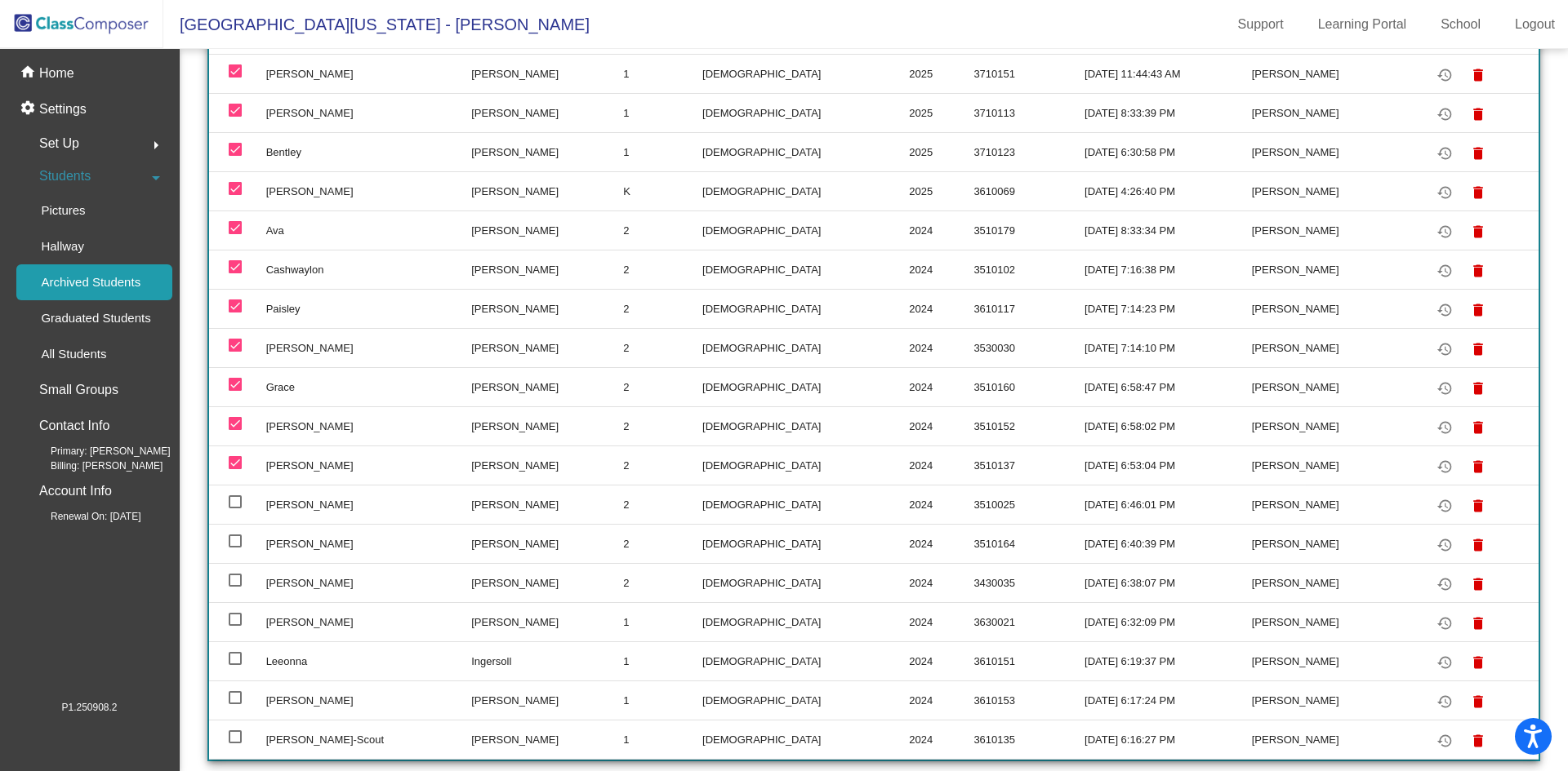
click at [235, 508] on input "select row 21" at bounding box center [235, 508] width 1 height 1
checkbox input "true"
click at [233, 543] on div at bounding box center [235, 541] width 13 height 13
click at [235, 547] on input "select row 22" at bounding box center [235, 547] width 1 height 1
checkbox input "true"
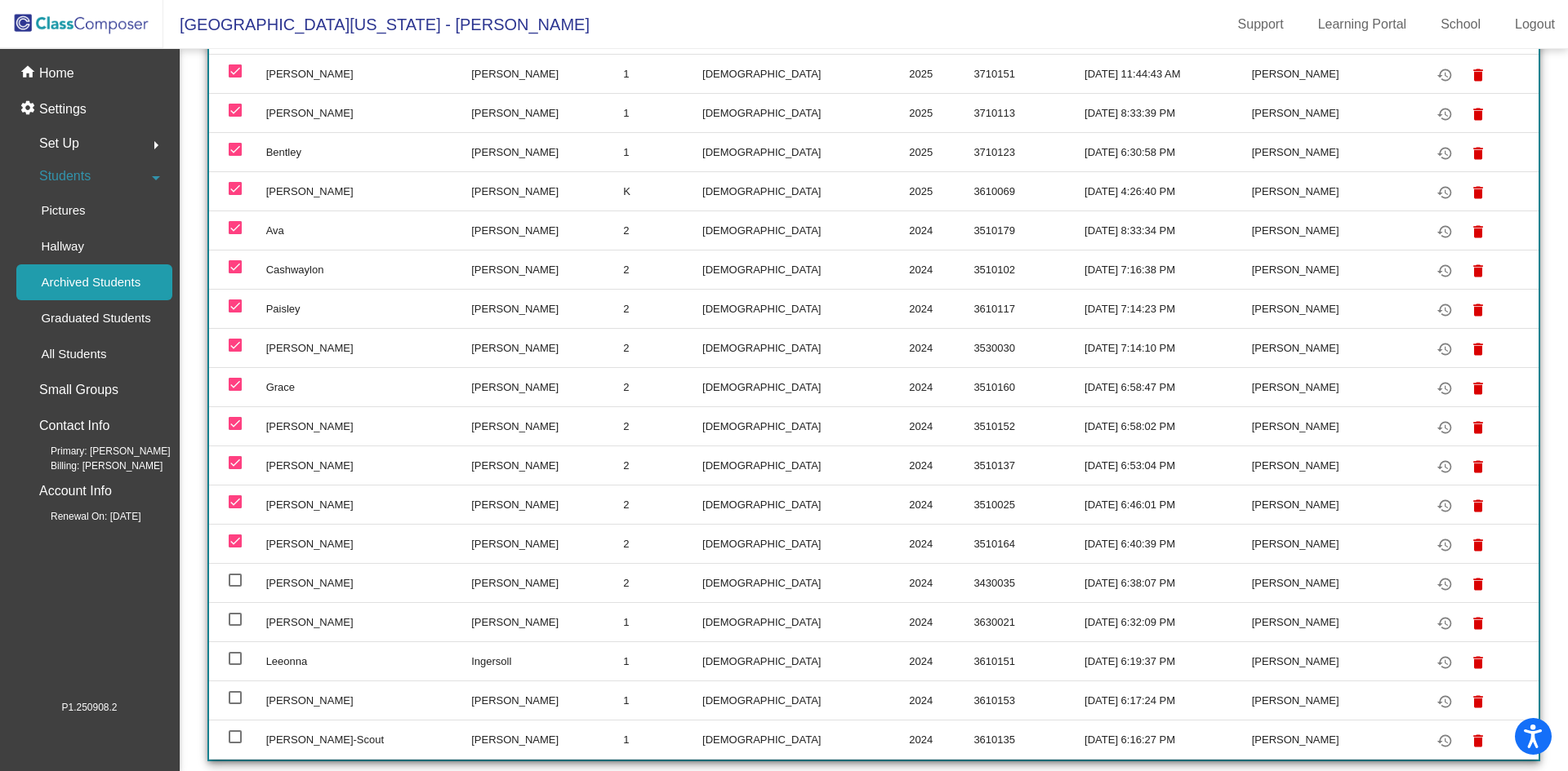
click at [237, 583] on div at bounding box center [235, 580] width 13 height 13
click at [235, 587] on input "select row 23" at bounding box center [235, 587] width 1 height 1
checkbox input "true"
click at [234, 619] on div at bounding box center [235, 619] width 13 height 13
click at [235, 626] on input "select row 24" at bounding box center [235, 626] width 1 height 1
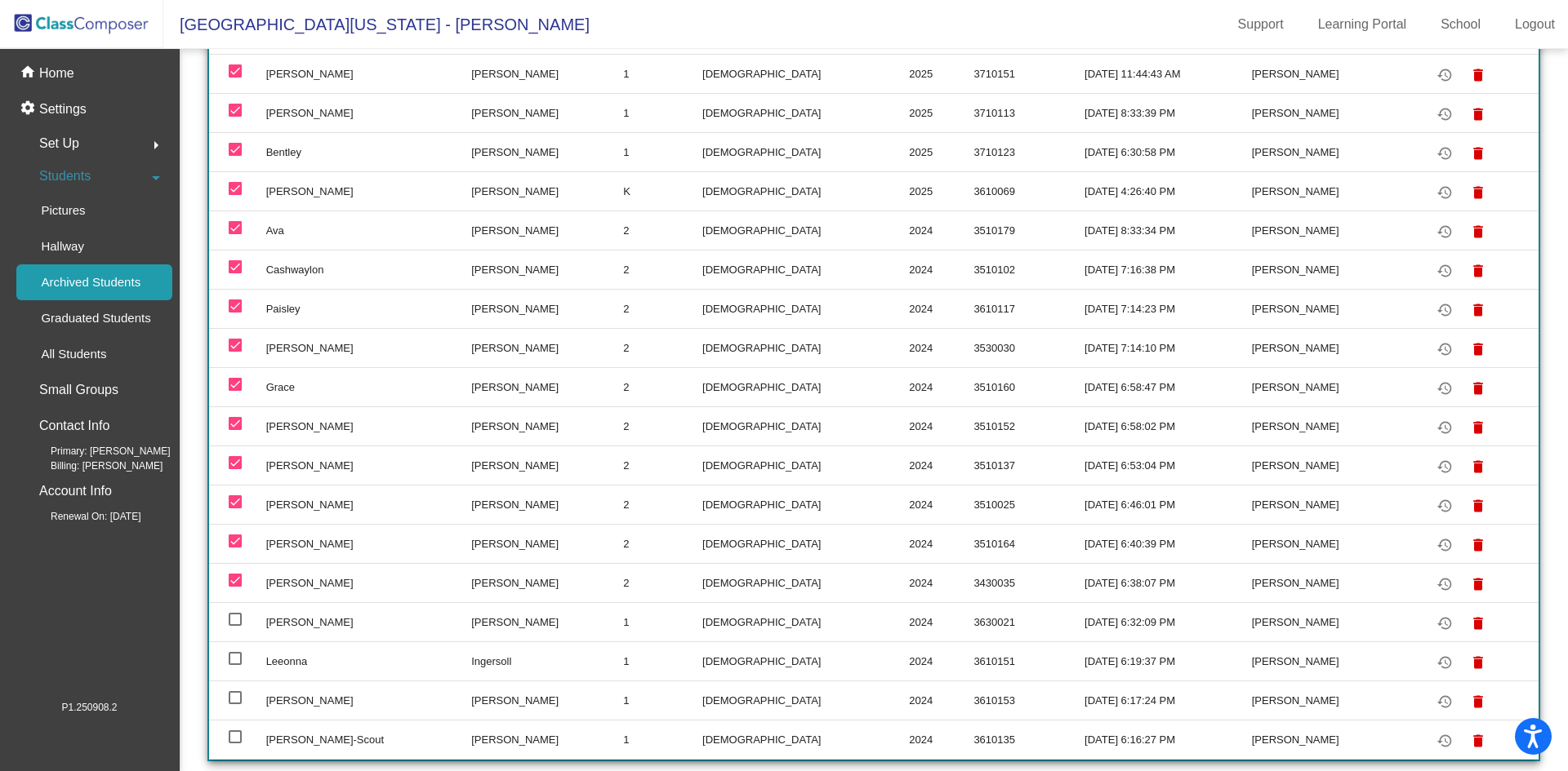
checkbox input "true"
click at [235, 658] on div at bounding box center [235, 658] width 13 height 13
click at [235, 665] on input "select row 25" at bounding box center [235, 665] width 1 height 1
checkbox input "true"
click at [235, 696] on div at bounding box center [235, 697] width 13 height 13
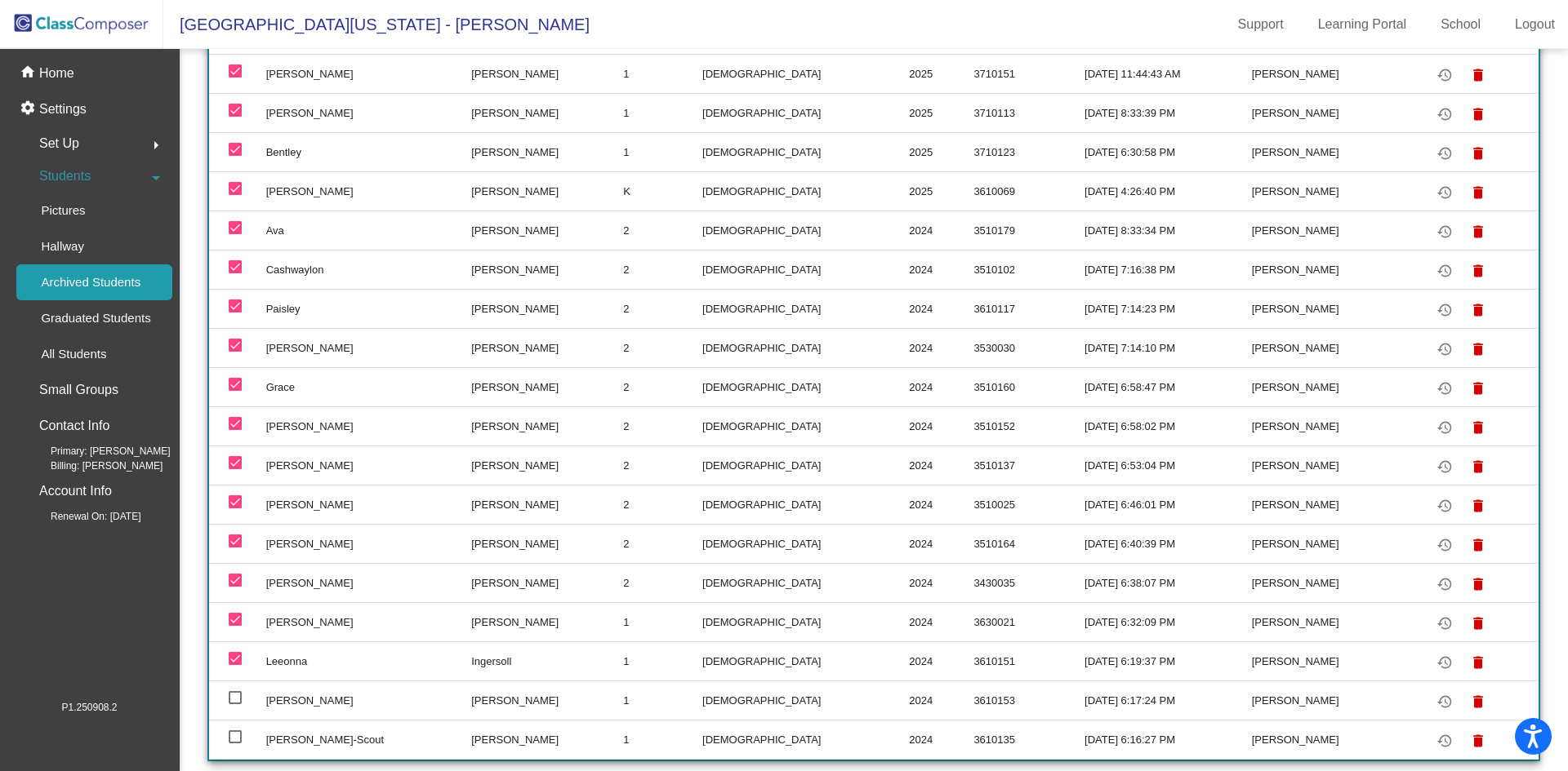
click at [235, 704] on input "select row 26" at bounding box center [235, 704] width 1 height 1
checkbox input "true"
click at [233, 735] on div at bounding box center [235, 736] width 13 height 13
click at [235, 744] on input "select row 27" at bounding box center [235, 744] width 1 height 1
checkbox input "true"
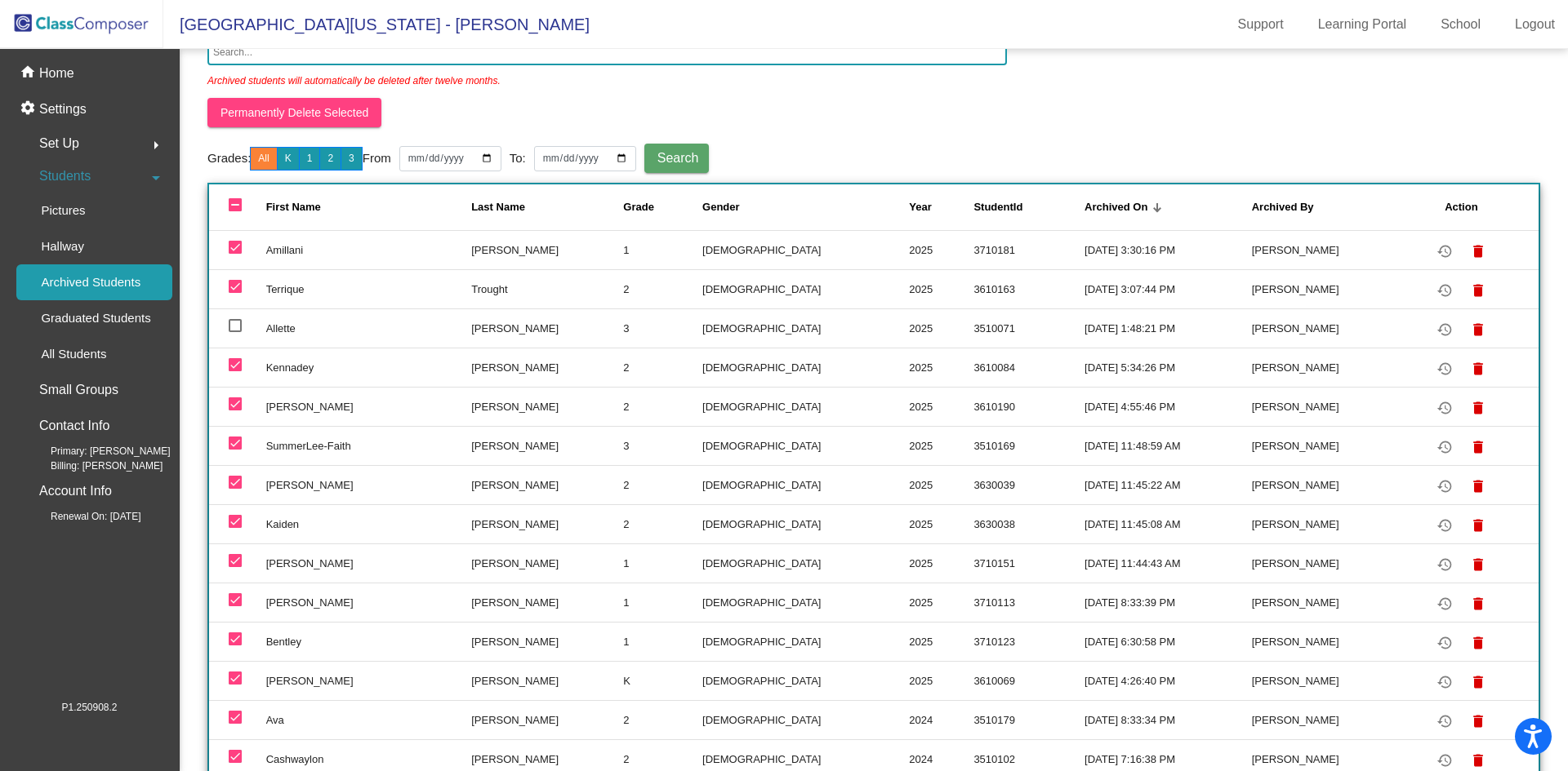
scroll to position [0, 0]
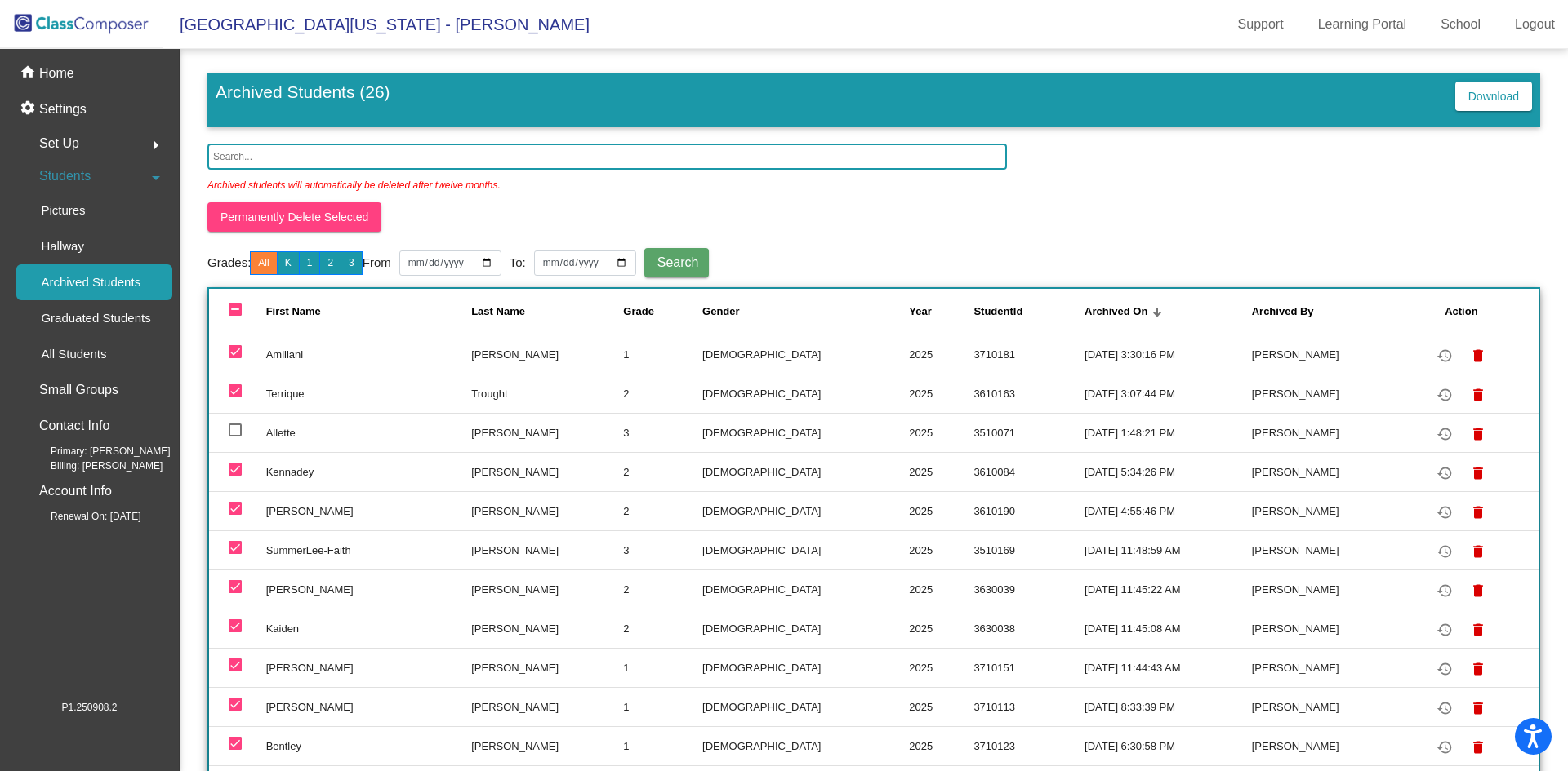
click at [314, 212] on span "Permanently Delete Selected" at bounding box center [294, 217] width 147 height 13
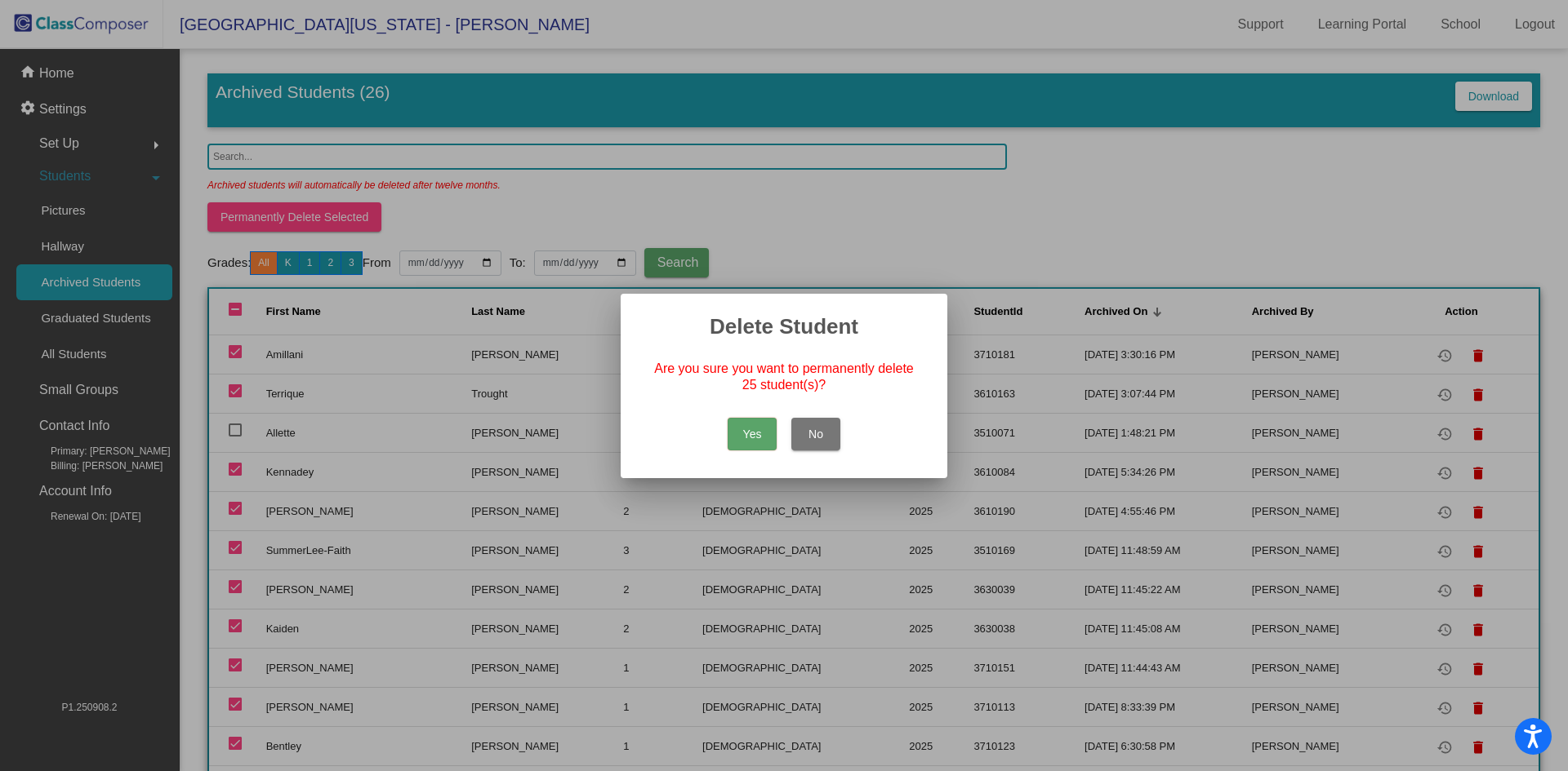
click at [759, 441] on button "Yes" at bounding box center [752, 434] width 49 height 33
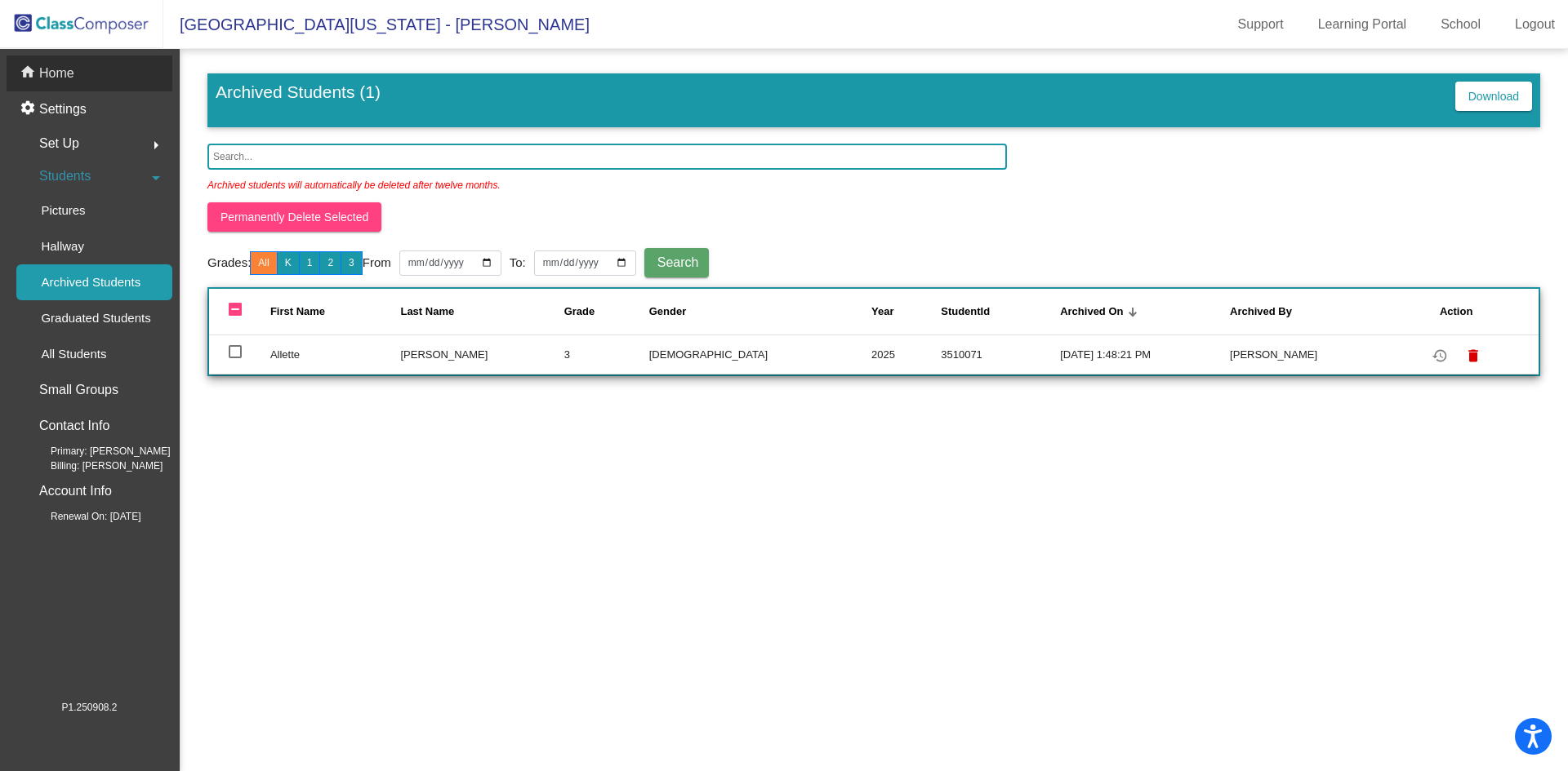
click at [52, 65] on p "Home" at bounding box center [56, 73] width 35 height 19
